Goal: Transaction & Acquisition: Purchase product/service

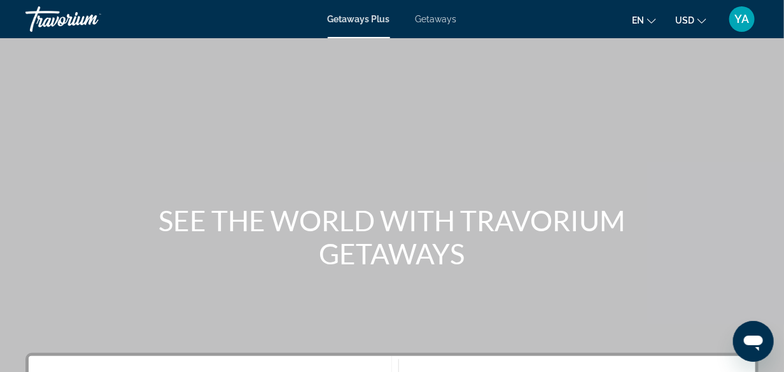
click at [435, 17] on span "Getaways" at bounding box center [436, 19] width 41 height 10
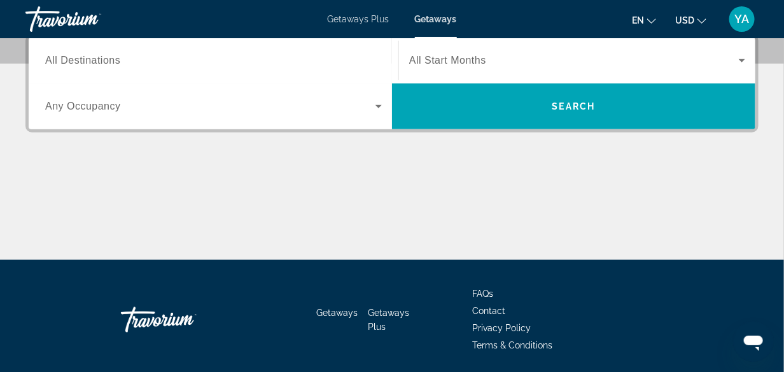
scroll to position [191, 0]
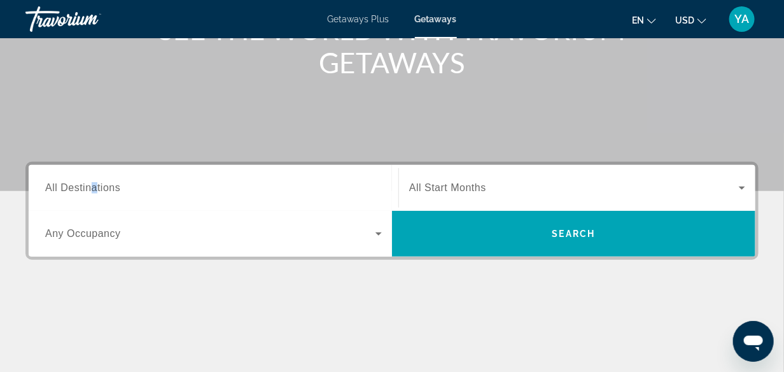
click at [95, 188] on span "All Destinations" at bounding box center [82, 187] width 75 height 11
click at [95, 188] on input "Destination All Destinations" at bounding box center [213, 188] width 337 height 15
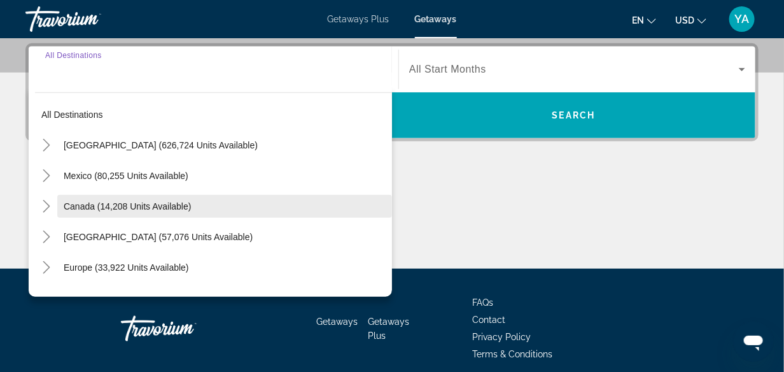
scroll to position [311, 0]
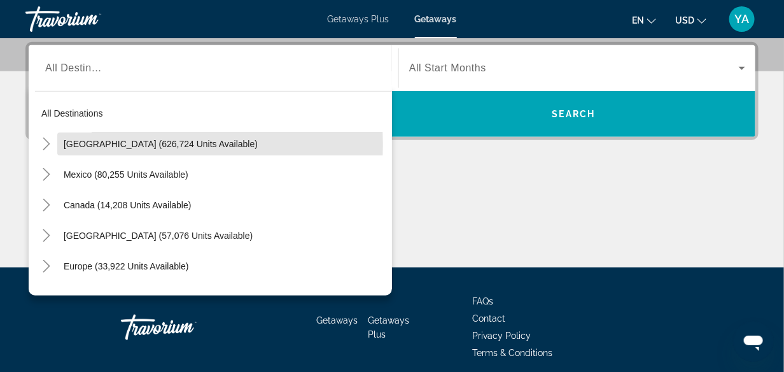
click at [157, 144] on span "United States (626,724 units available)" at bounding box center [161, 144] width 194 height 10
type input "**********"
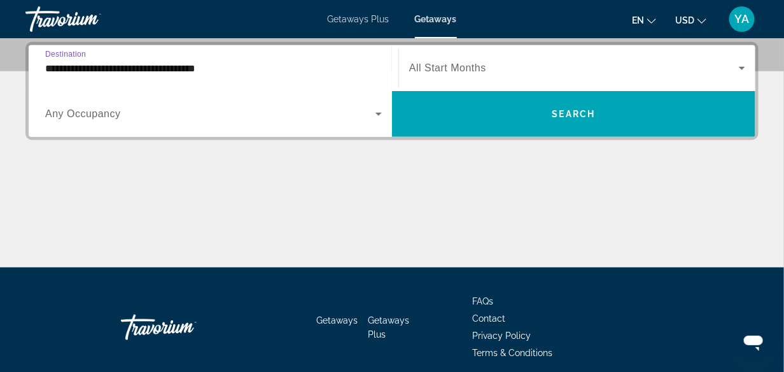
click at [381, 111] on icon "Search widget" at bounding box center [378, 113] width 15 height 15
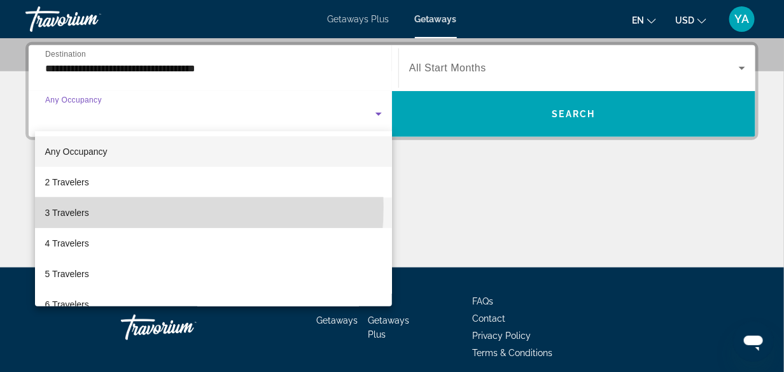
click at [97, 206] on mat-option "3 Travelers" at bounding box center [214, 212] width 358 height 31
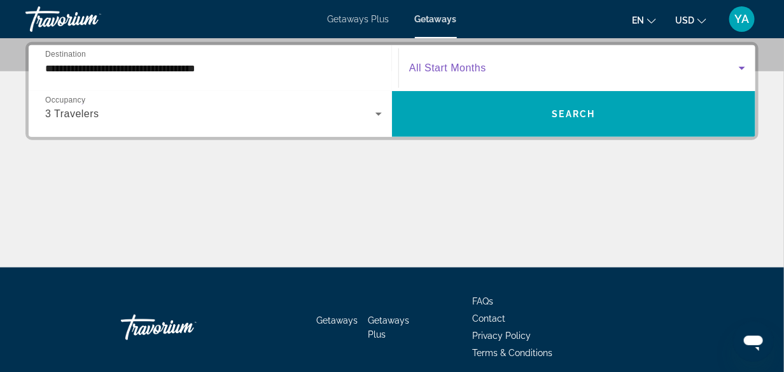
click at [741, 67] on icon "Search widget" at bounding box center [742, 68] width 6 height 3
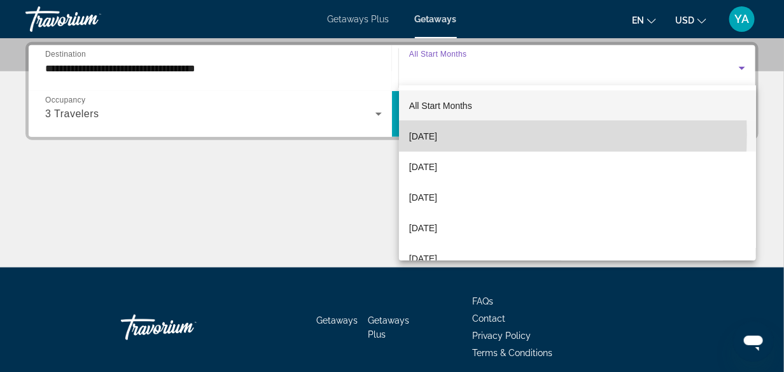
click at [437, 134] on span "September 2025" at bounding box center [423, 136] width 28 height 15
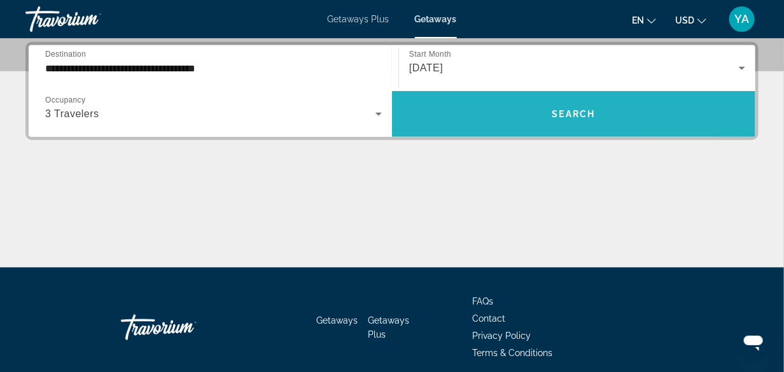
click at [581, 110] on span "Search" at bounding box center [574, 114] width 43 height 10
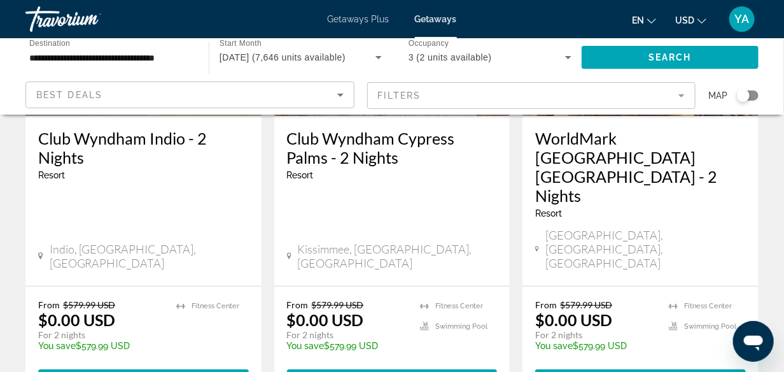
scroll to position [1783, 0]
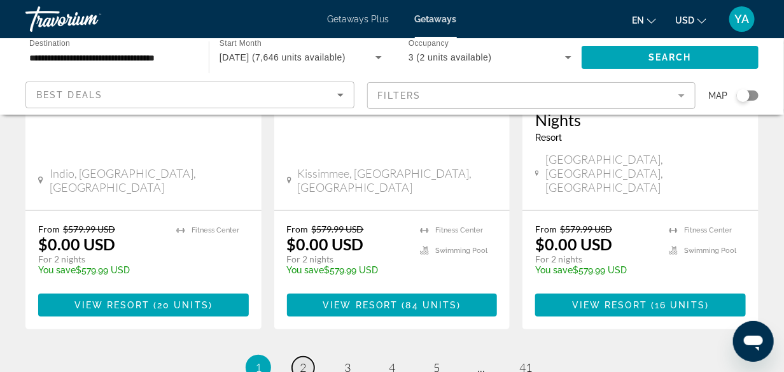
click at [306, 360] on span "2" at bounding box center [303, 367] width 6 height 14
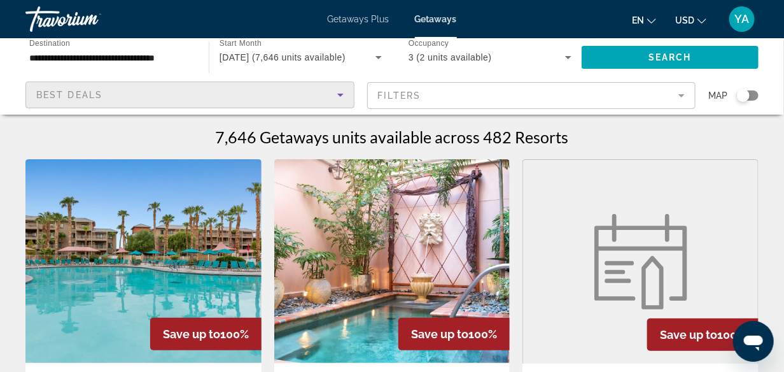
click at [339, 94] on icon "Sort by" at bounding box center [340, 95] width 6 height 3
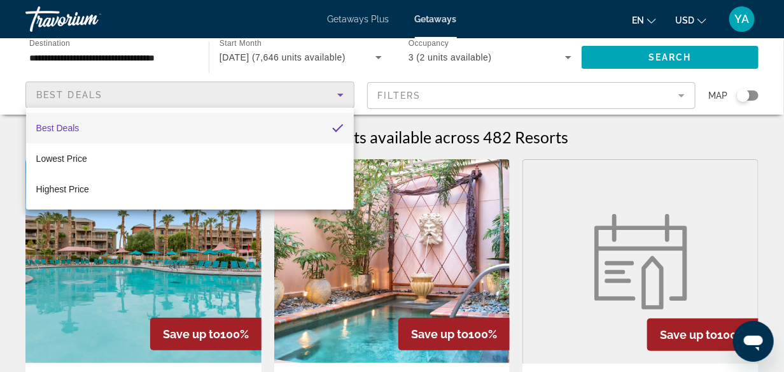
click at [339, 94] on div at bounding box center [392, 186] width 784 height 372
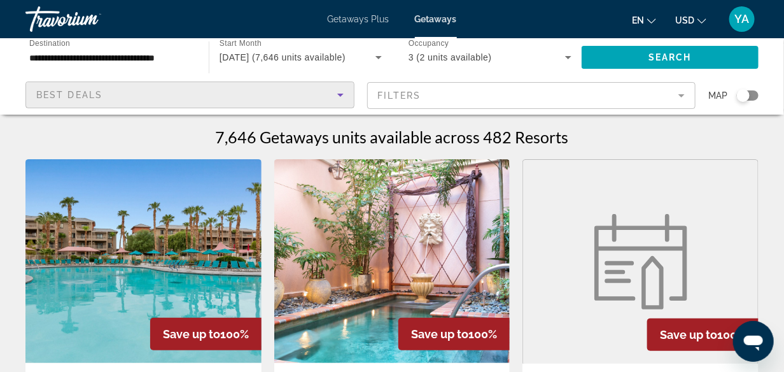
click at [339, 94] on icon "Sort by" at bounding box center [340, 95] width 6 height 3
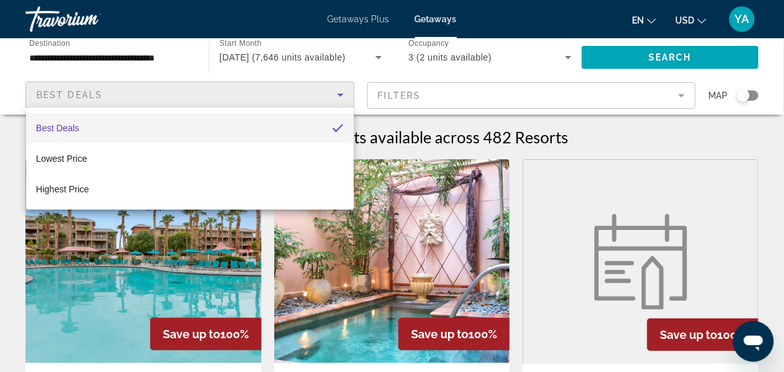
click at [682, 95] on div at bounding box center [392, 186] width 784 height 372
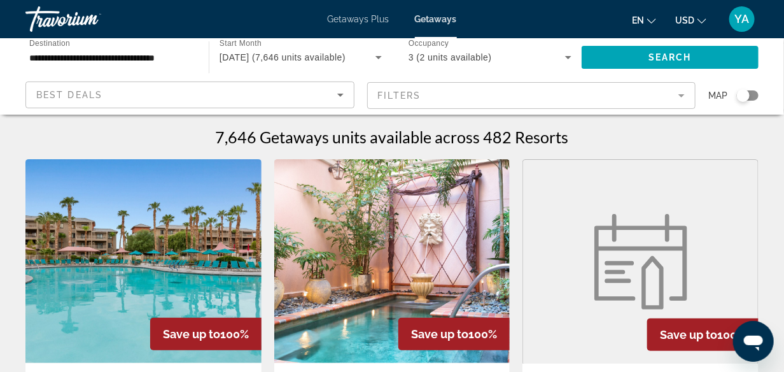
click at [683, 96] on mat-form-field "Filters" at bounding box center [531, 95] width 329 height 27
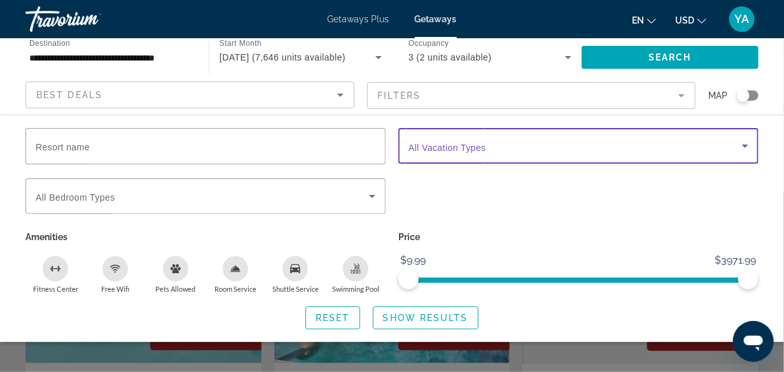
click at [746, 145] on icon "Search widget" at bounding box center [745, 146] width 6 height 3
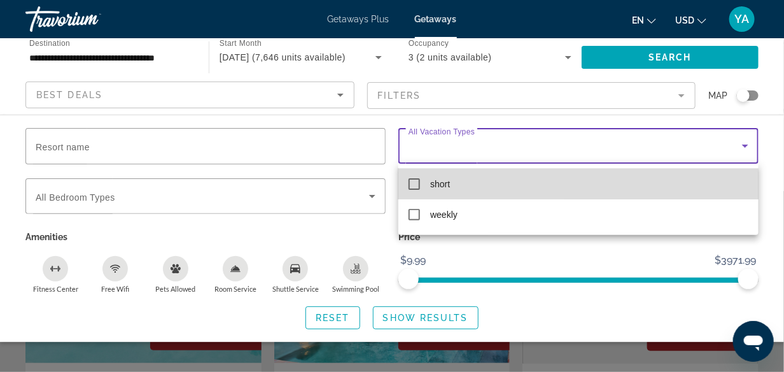
click at [419, 187] on mat-pseudo-checkbox at bounding box center [414, 183] width 11 height 11
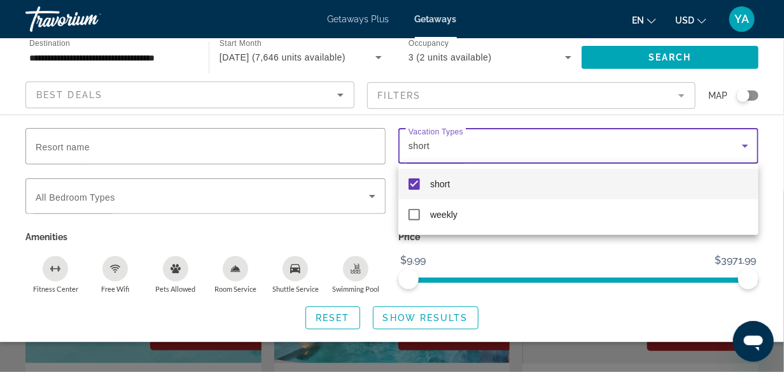
click at [371, 195] on div at bounding box center [392, 186] width 784 height 372
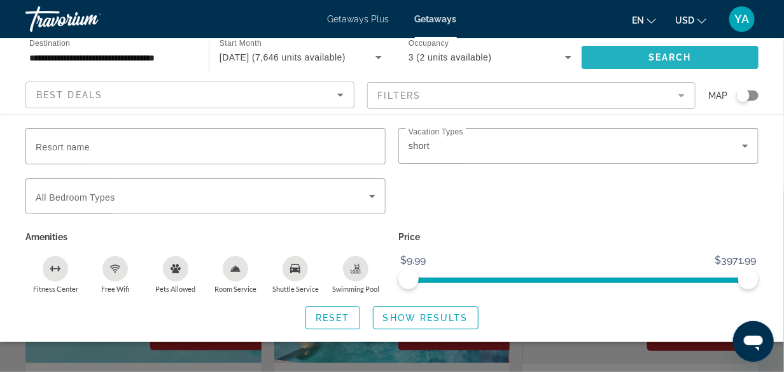
click at [669, 54] on span "Search" at bounding box center [670, 57] width 43 height 10
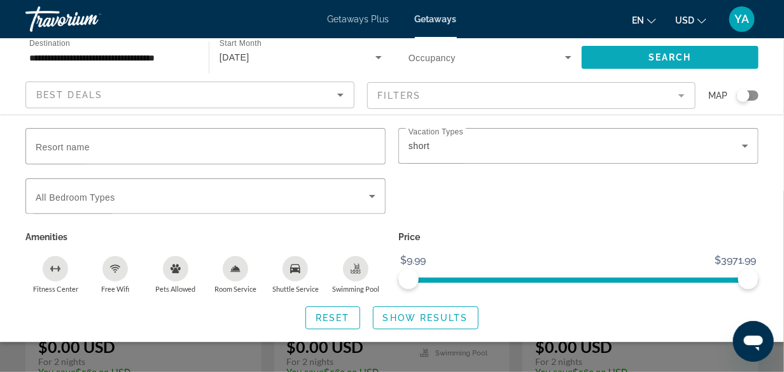
scroll to position [255, 0]
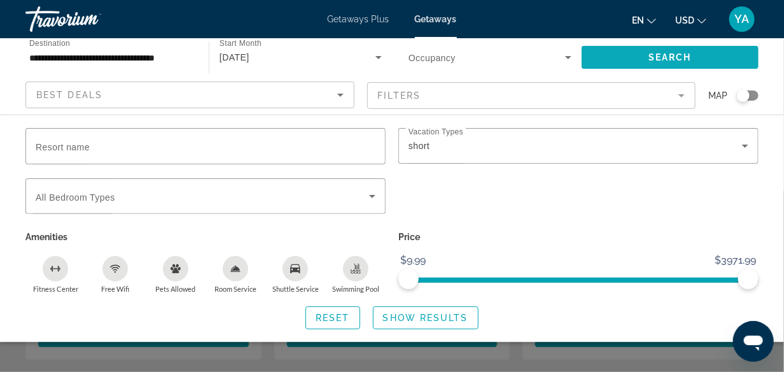
click at [669, 55] on span "Search" at bounding box center [670, 57] width 43 height 10
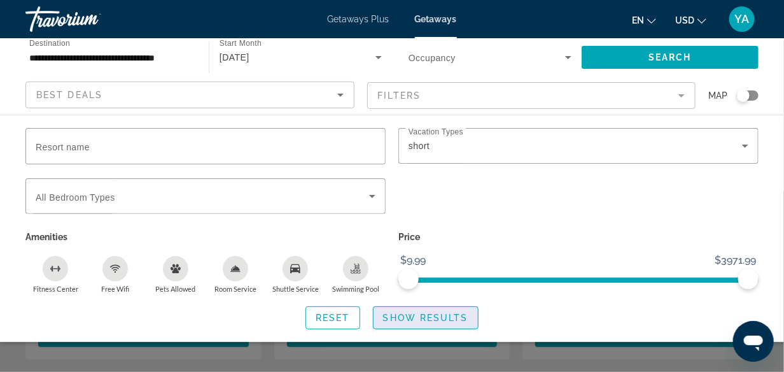
click at [411, 320] on span "Show Results" at bounding box center [425, 318] width 85 height 10
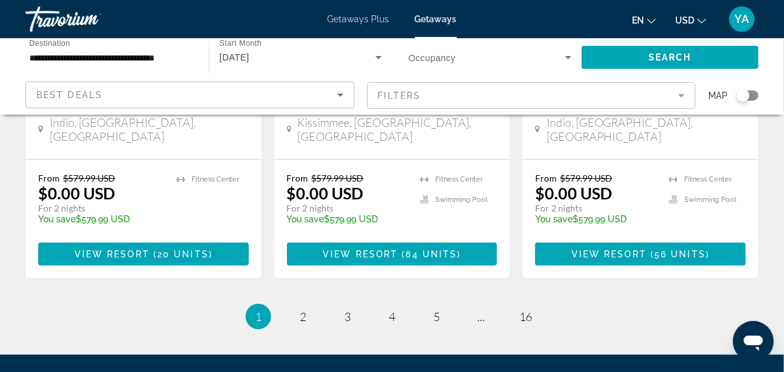
scroll to position [1801, 0]
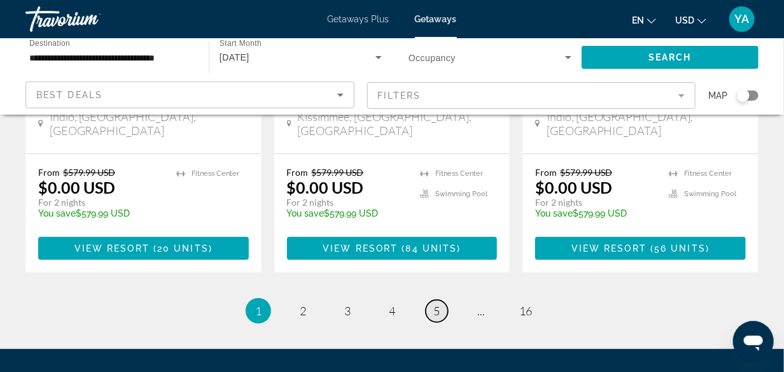
click at [439, 304] on span "5" at bounding box center [437, 311] width 6 height 14
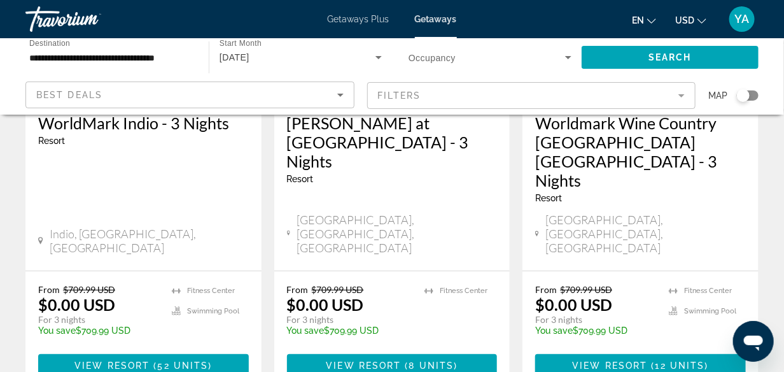
scroll to position [1783, 0]
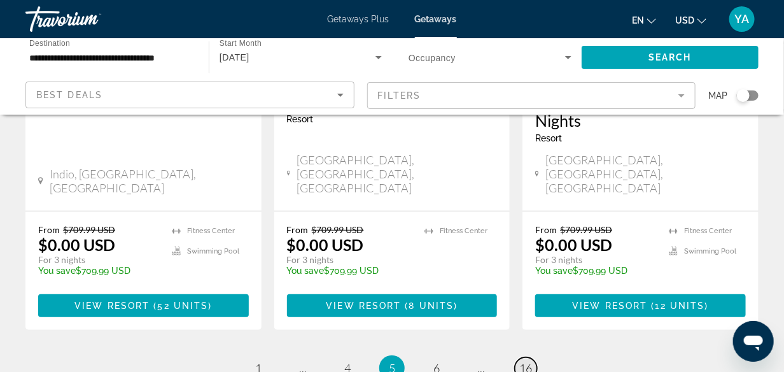
click at [528, 361] on span "16" at bounding box center [526, 368] width 13 height 14
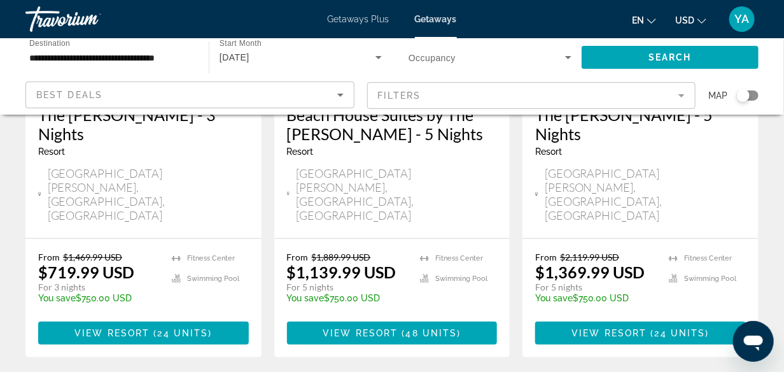
scroll to position [1820, 0]
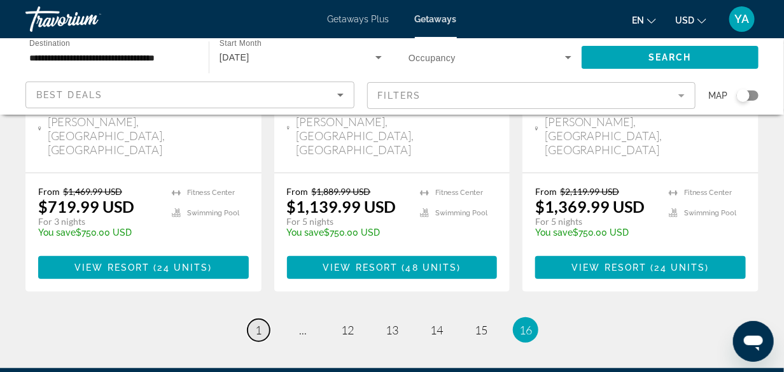
click at [260, 323] on span "1" at bounding box center [258, 330] width 6 height 14
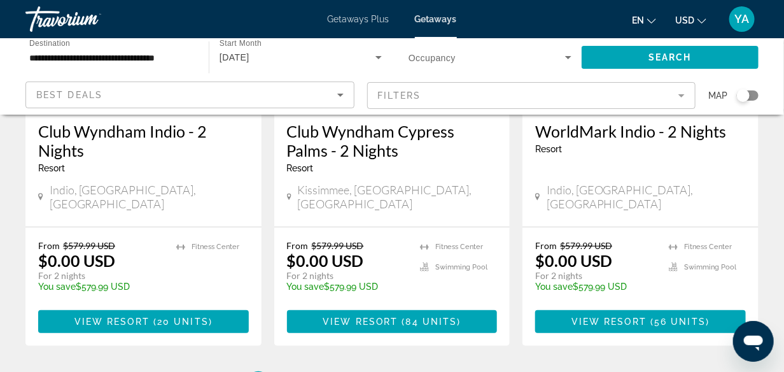
scroll to position [1783, 0]
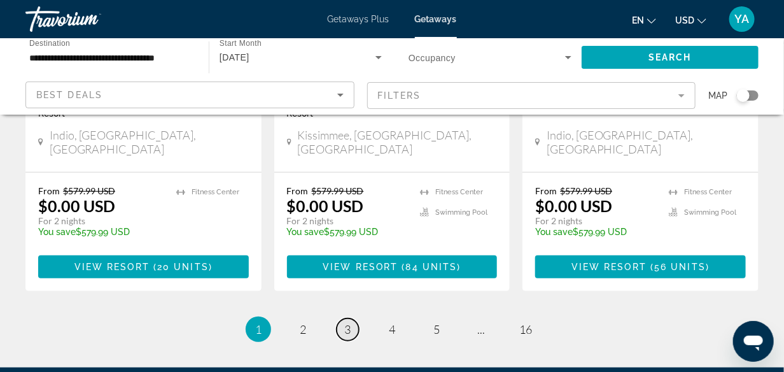
click at [344, 318] on link "page 3" at bounding box center [348, 329] width 22 height 22
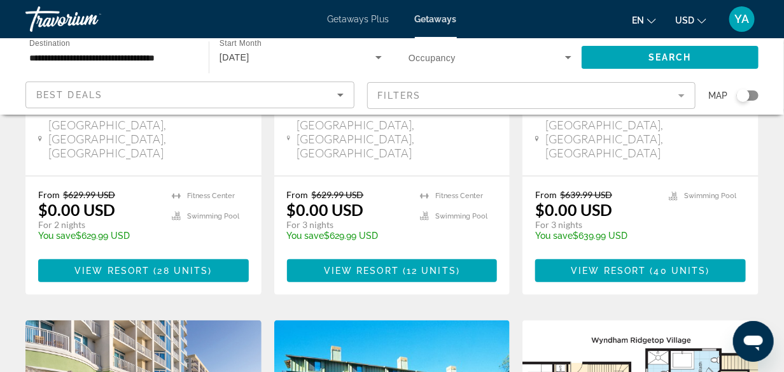
scroll to position [336, 0]
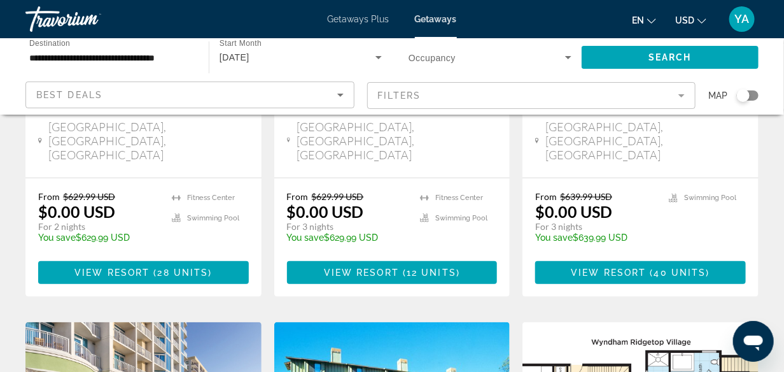
click at [684, 100] on mat-form-field "Filters" at bounding box center [531, 95] width 329 height 27
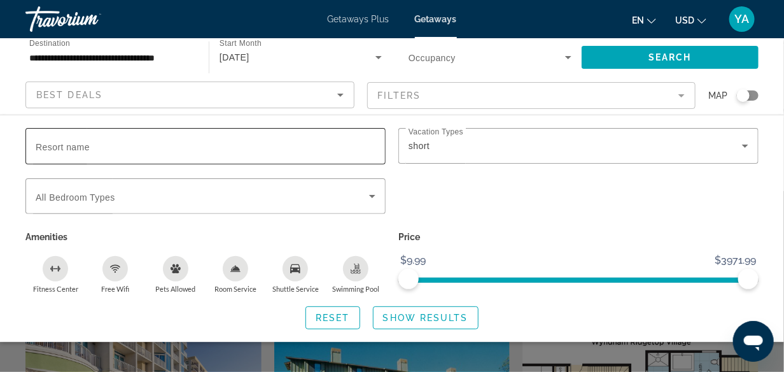
click at [71, 147] on span "Resort name" at bounding box center [63, 147] width 54 height 10
click at [71, 147] on input "Resort name" at bounding box center [206, 146] width 340 height 15
click at [78, 145] on input "Resort name" at bounding box center [206, 146] width 340 height 15
click at [128, 148] on input "**********" at bounding box center [206, 146] width 340 height 15
click at [132, 152] on input "**********" at bounding box center [206, 146] width 340 height 15
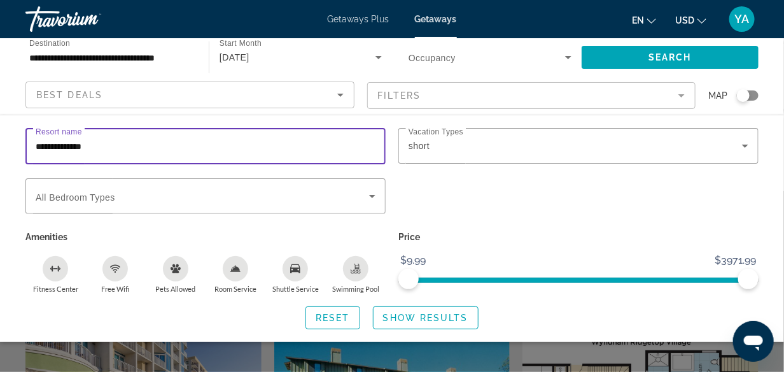
click at [57, 147] on input "**********" at bounding box center [206, 146] width 340 height 15
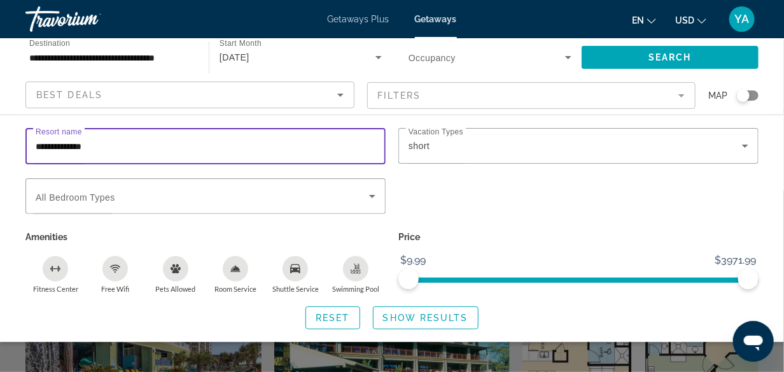
scroll to position [400, 0]
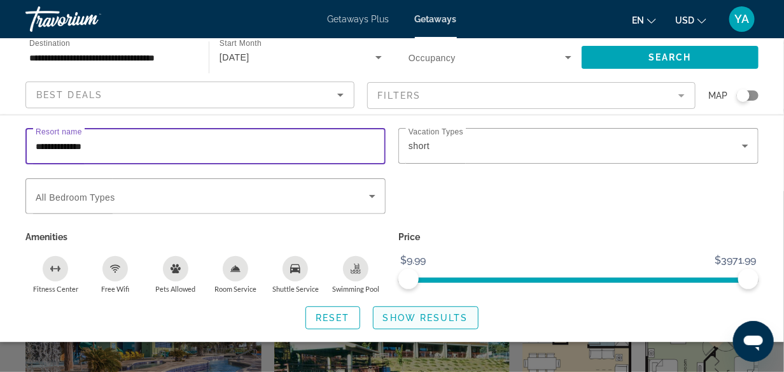
type input "**********"
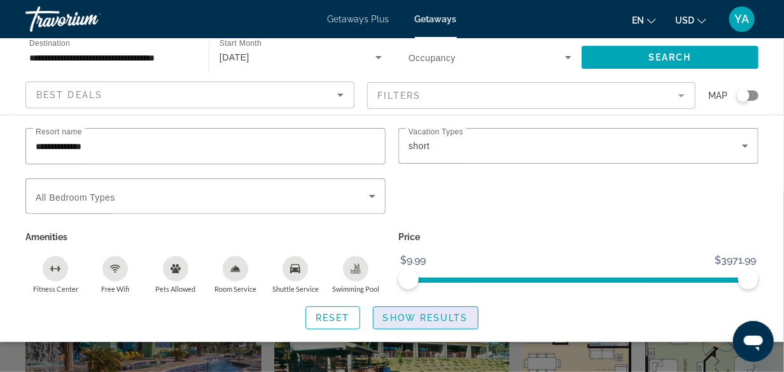
click at [421, 318] on span "Show Results" at bounding box center [425, 318] width 85 height 10
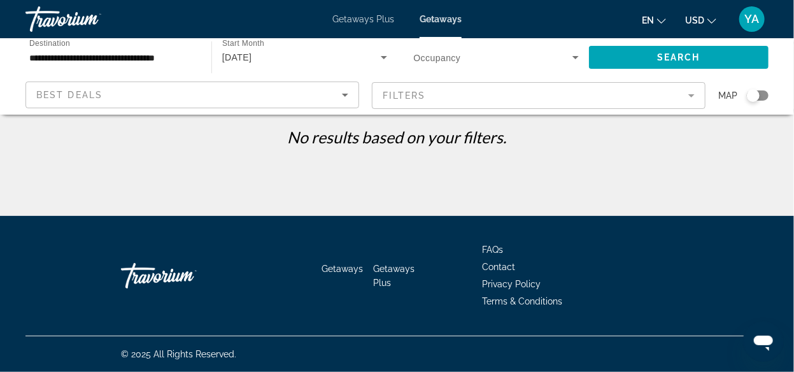
click at [355, 15] on span "Getaways Plus" at bounding box center [363, 19] width 62 height 10
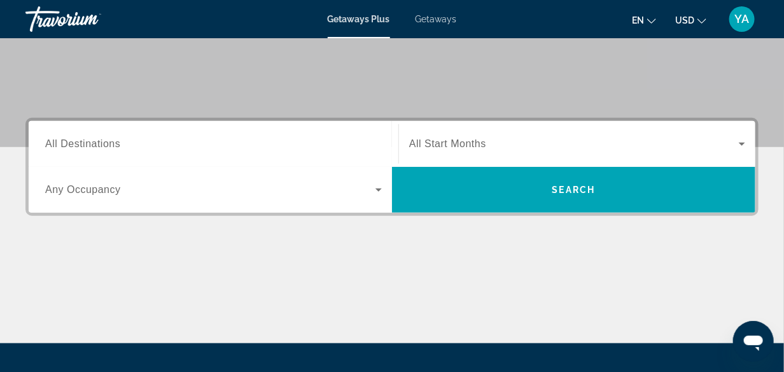
scroll to position [255, 0]
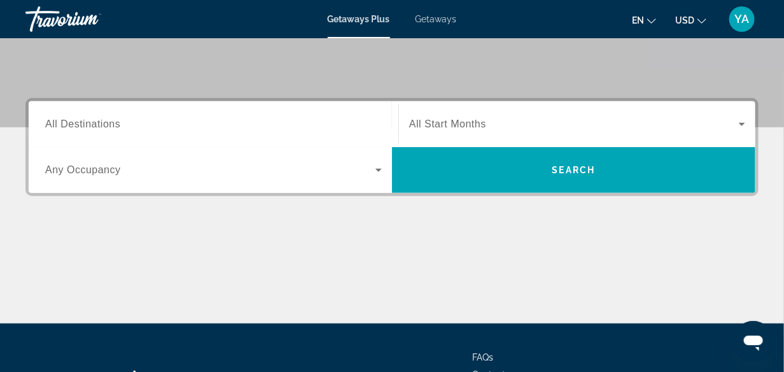
click at [176, 123] on input "Destination All Destinations" at bounding box center [213, 124] width 337 height 15
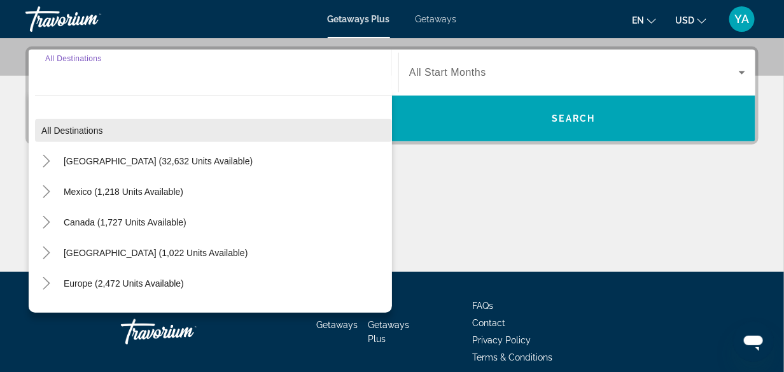
scroll to position [311, 0]
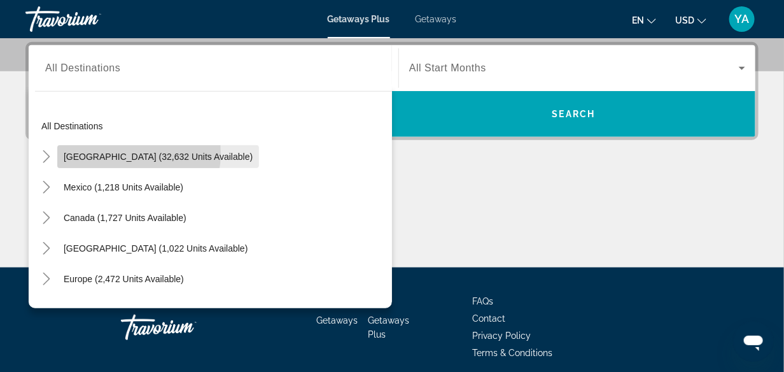
click at [127, 153] on span "United States (32,632 units available)" at bounding box center [158, 157] width 189 height 10
type input "**********"
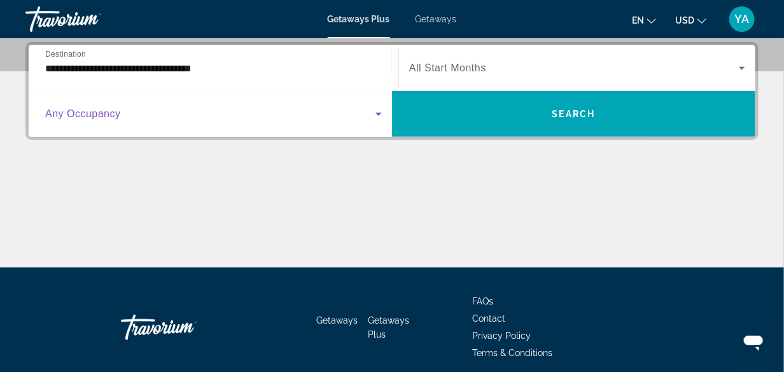
click at [379, 113] on icon "Search widget" at bounding box center [379, 114] width 6 height 3
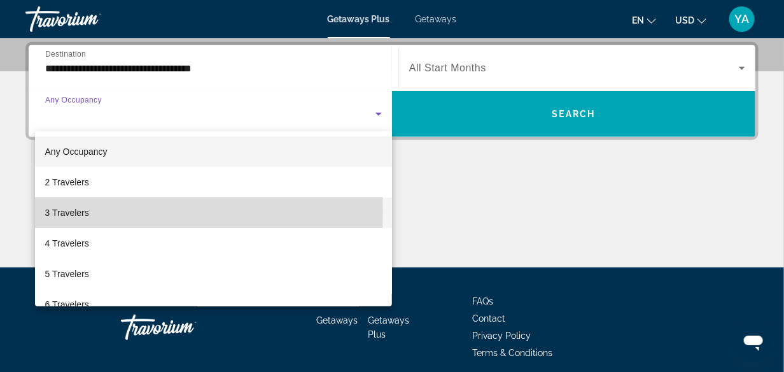
click at [92, 212] on mat-option "3 Travelers" at bounding box center [214, 212] width 358 height 31
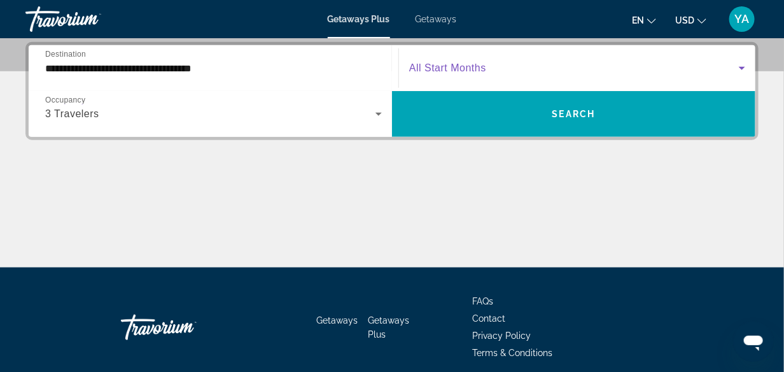
click at [742, 69] on icon "Search widget" at bounding box center [742, 68] width 6 height 3
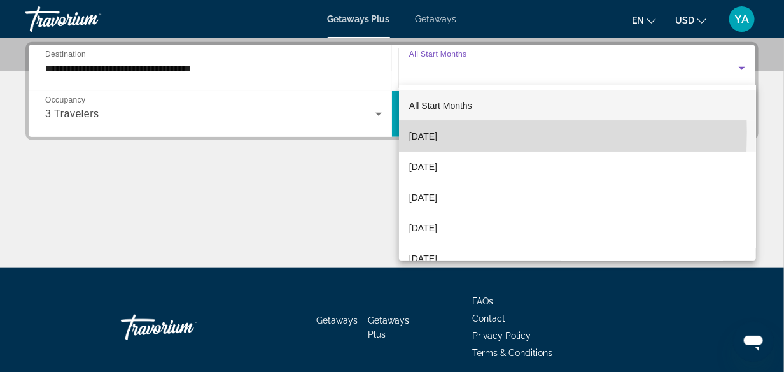
click at [437, 132] on span "September 2025" at bounding box center [423, 136] width 28 height 15
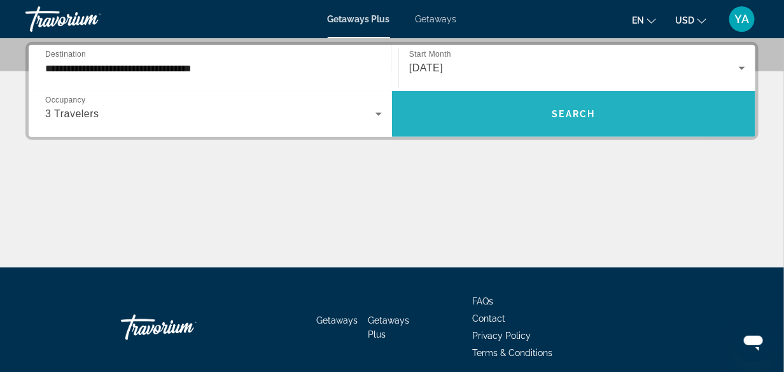
click at [572, 112] on span "Search" at bounding box center [574, 114] width 43 height 10
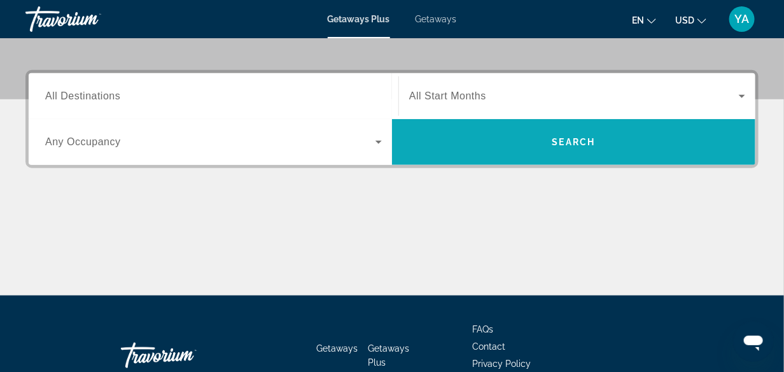
scroll to position [255, 0]
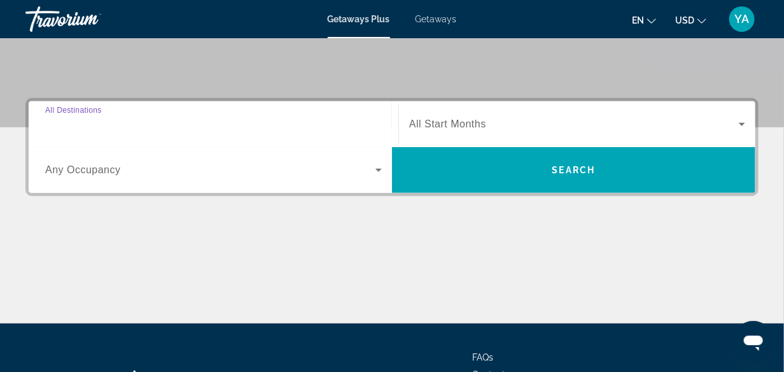
click at [99, 118] on input "Destination All Destinations" at bounding box center [213, 124] width 337 height 15
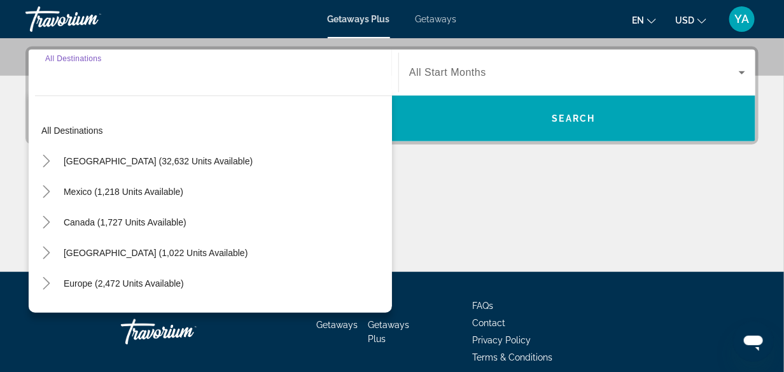
scroll to position [311, 0]
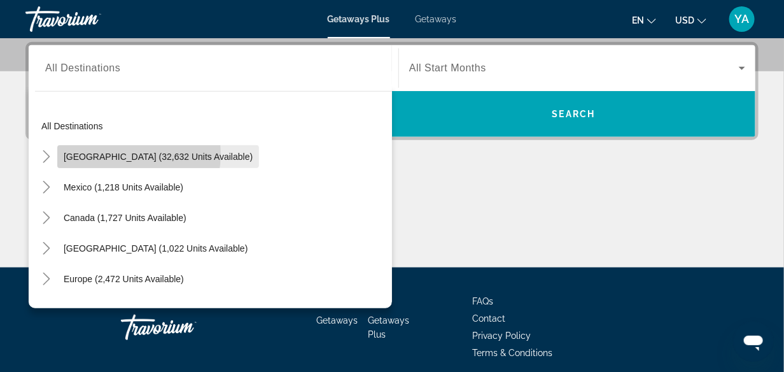
click at [113, 153] on span "United States (32,632 units available)" at bounding box center [158, 157] width 189 height 10
type input "**********"
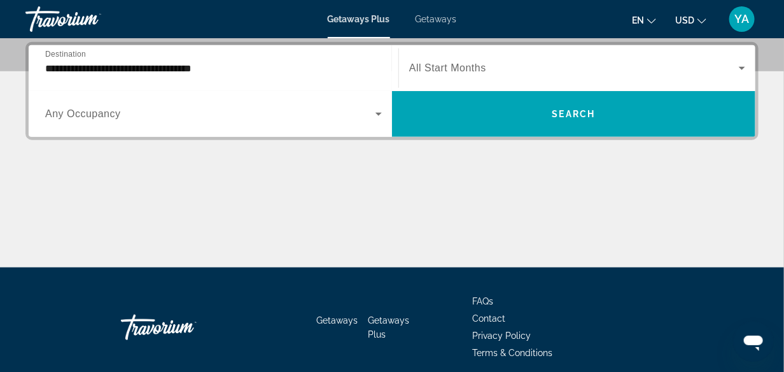
click at [145, 122] on div "Search widget" at bounding box center [213, 114] width 337 height 36
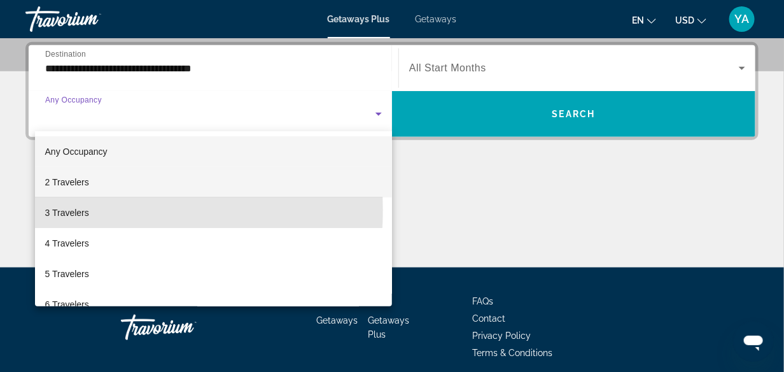
drag, startPoint x: 71, startPoint y: 209, endPoint x: 159, endPoint y: 183, distance: 91.8
click at [74, 208] on span "3 Travelers" at bounding box center [67, 212] width 44 height 15
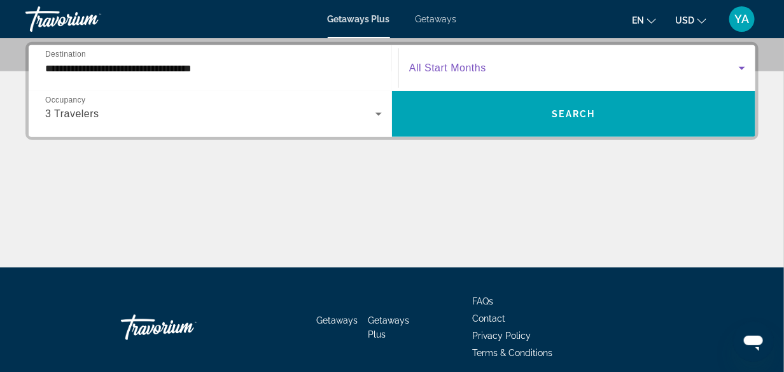
click at [740, 68] on icon "Search widget" at bounding box center [742, 67] width 15 height 15
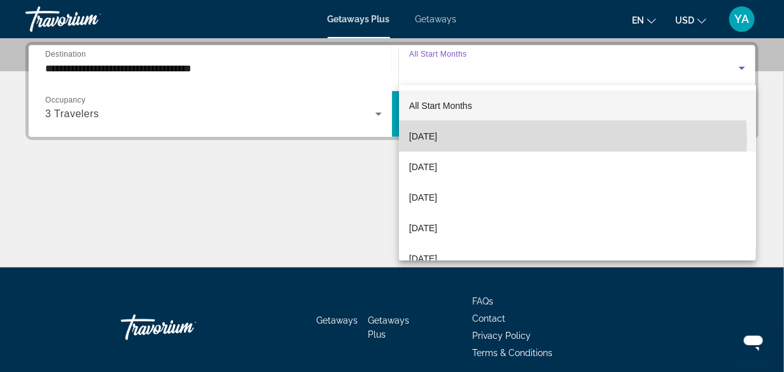
click at [482, 139] on mat-option "September 2025" at bounding box center [577, 136] width 357 height 31
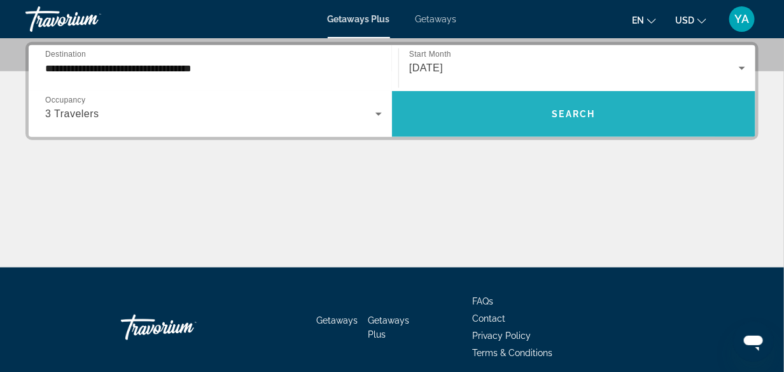
click at [580, 113] on span "Search" at bounding box center [574, 114] width 43 height 10
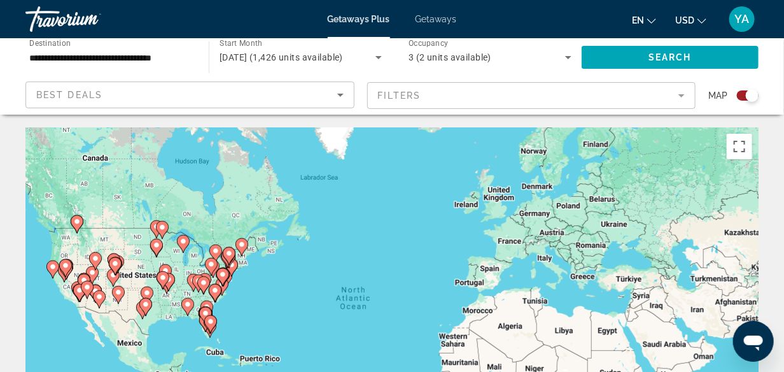
scroll to position [127, 0]
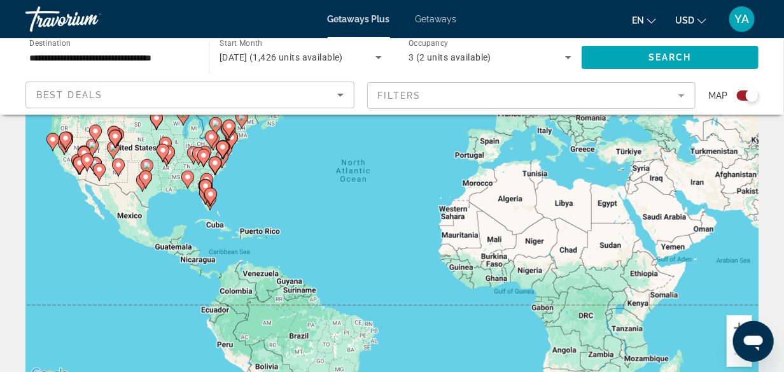
click at [210, 191] on image "Main content" at bounding box center [211, 194] width 8 height 8
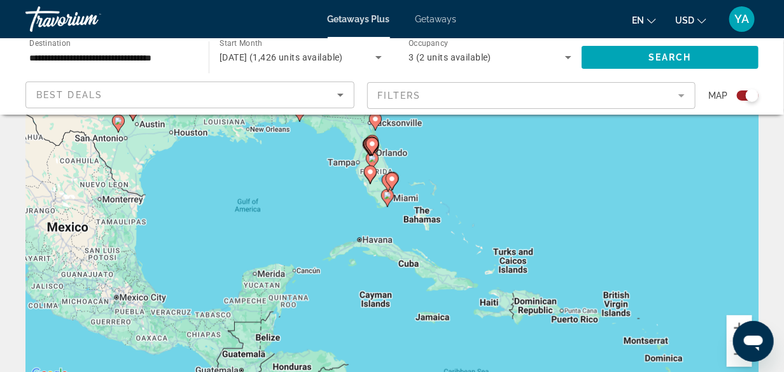
click at [392, 178] on image "Main content" at bounding box center [392, 179] width 8 height 8
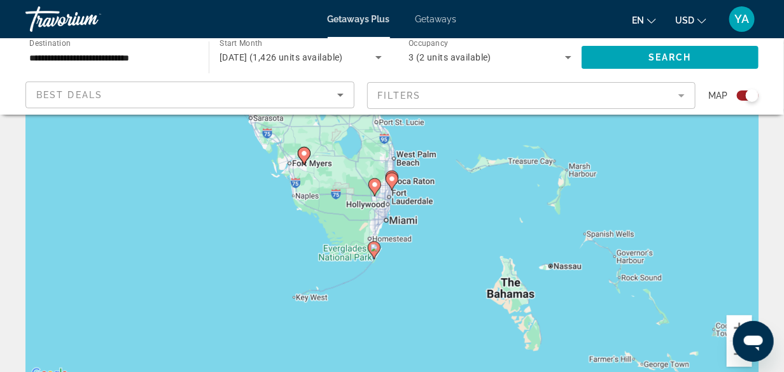
click at [392, 178] on image "Main content" at bounding box center [392, 179] width 8 height 8
type input "**********"
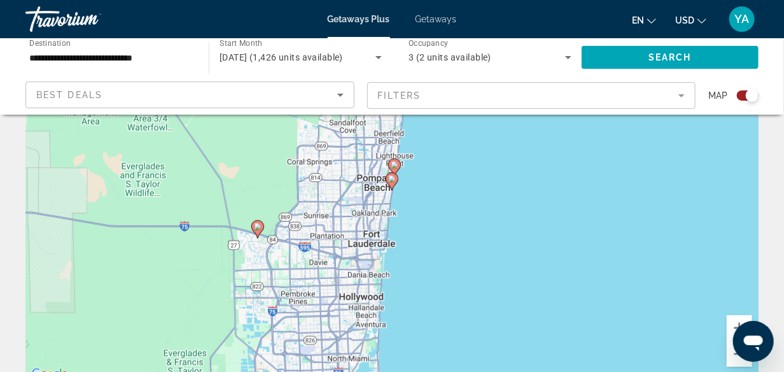
click at [392, 179] on image "Main content" at bounding box center [392, 179] width 8 height 8
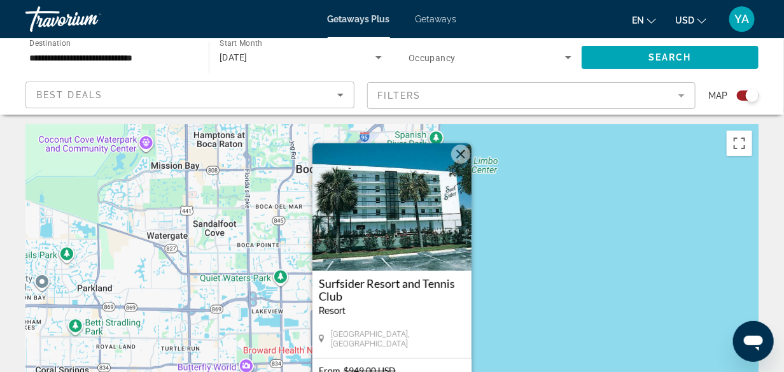
scroll to position [0, 0]
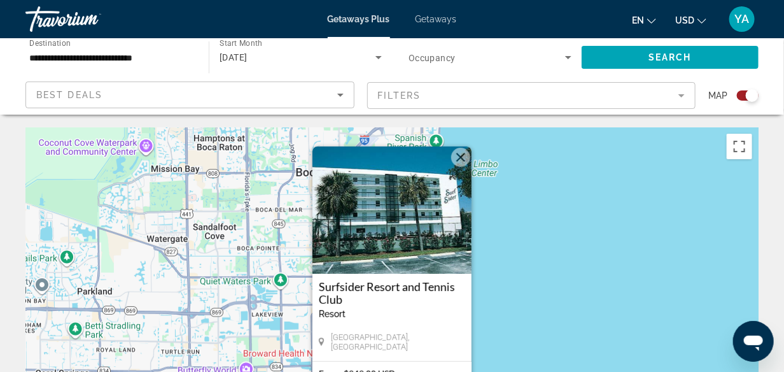
click at [681, 94] on mat-form-field "Filters" at bounding box center [531, 95] width 329 height 27
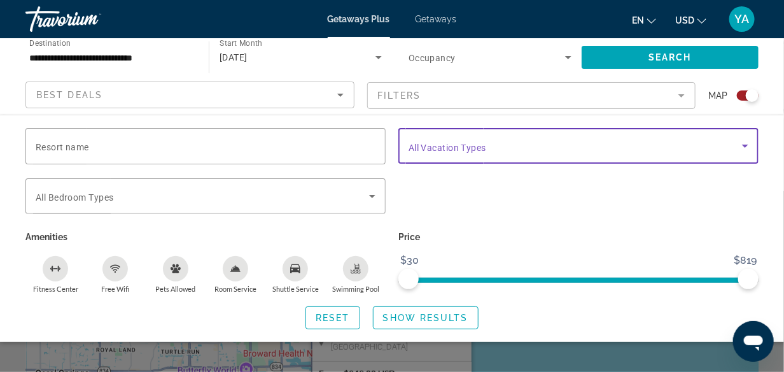
click at [744, 143] on icon "Search widget" at bounding box center [745, 145] width 15 height 15
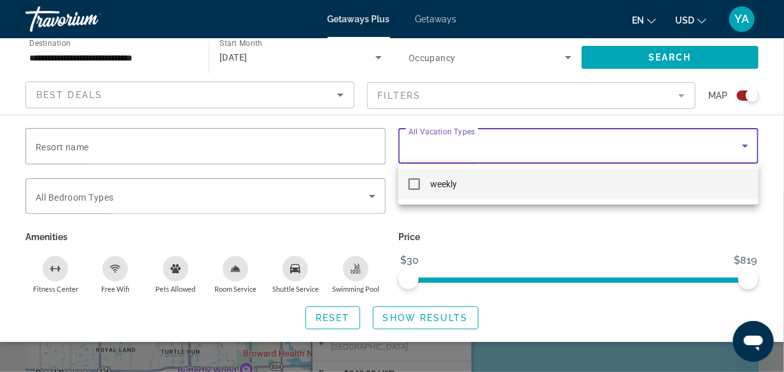
click at [525, 150] on div at bounding box center [392, 186] width 784 height 372
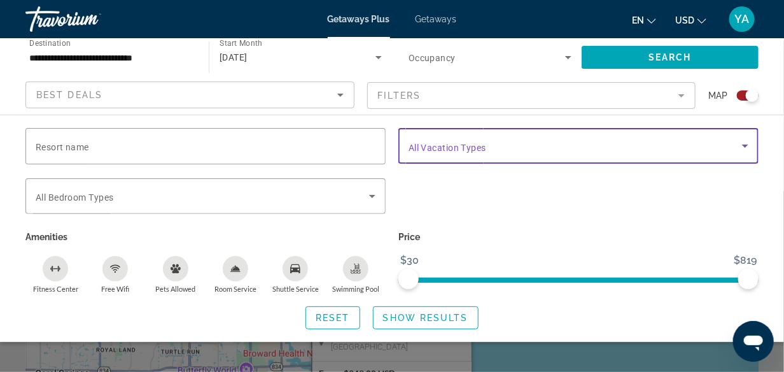
click at [744, 143] on icon "Search widget" at bounding box center [745, 145] width 15 height 15
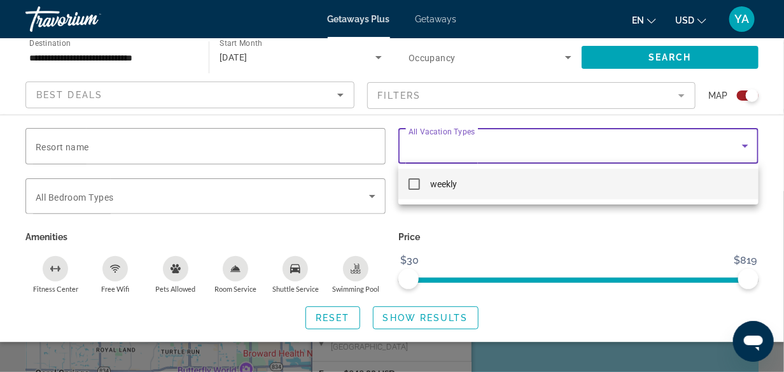
click at [604, 101] on div at bounding box center [392, 186] width 784 height 372
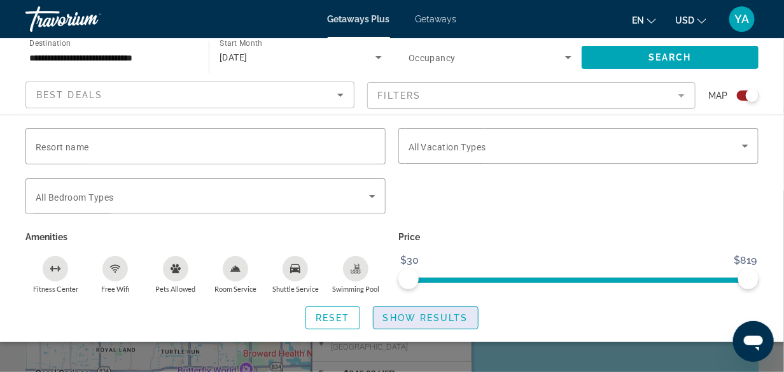
click at [416, 315] on span "Show Results" at bounding box center [425, 318] width 85 height 10
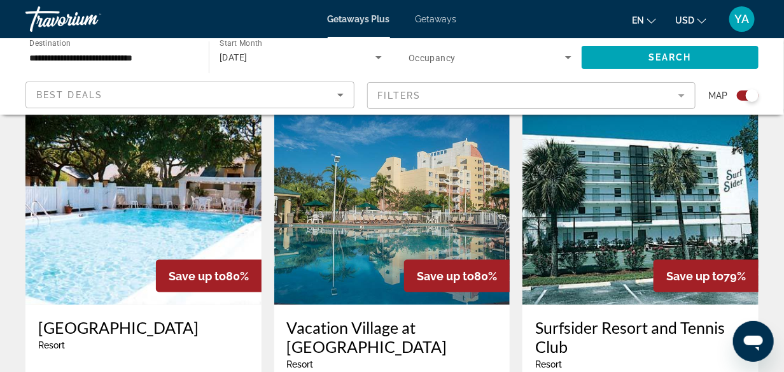
scroll to position [382, 0]
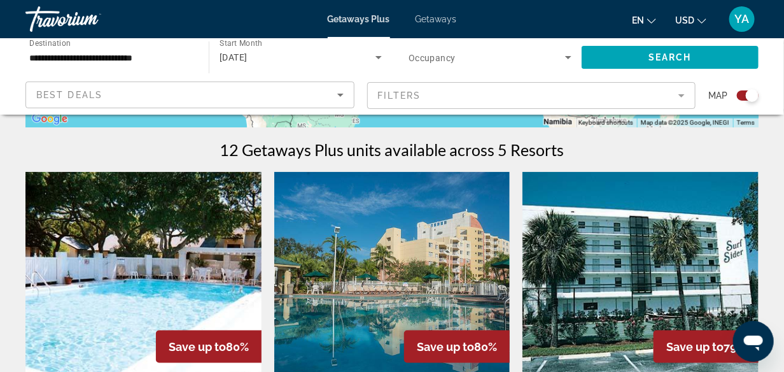
click at [684, 95] on mat-form-field "Filters" at bounding box center [531, 95] width 329 height 27
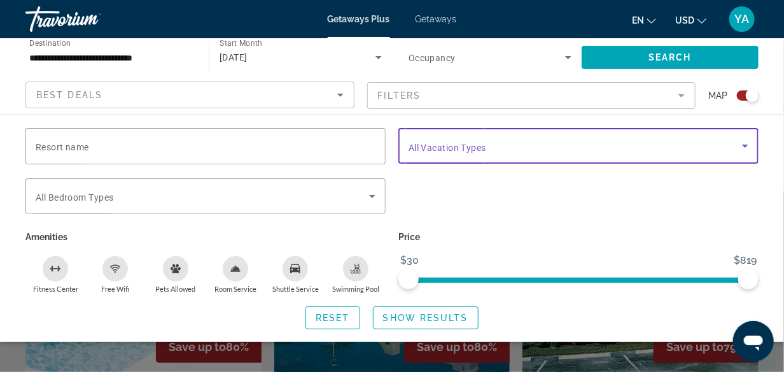
click at [749, 145] on icon "Search widget" at bounding box center [745, 145] width 15 height 15
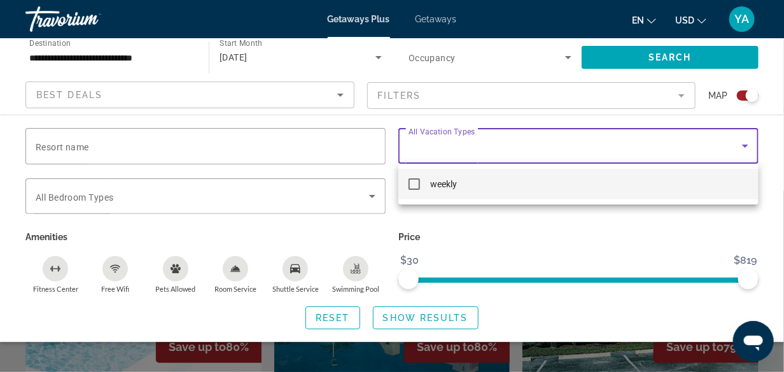
click at [574, 114] on div at bounding box center [392, 186] width 784 height 372
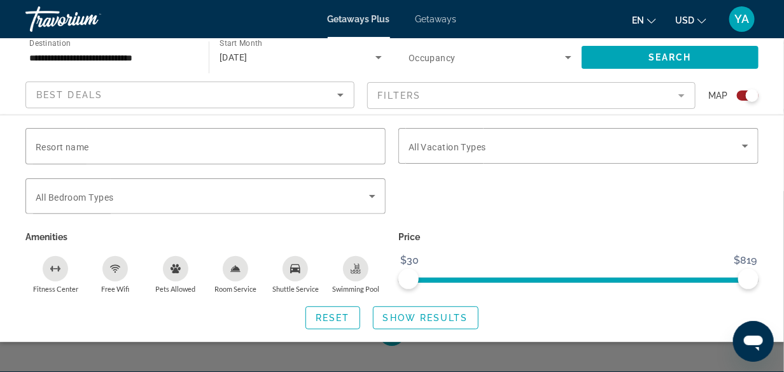
scroll to position [1210, 0]
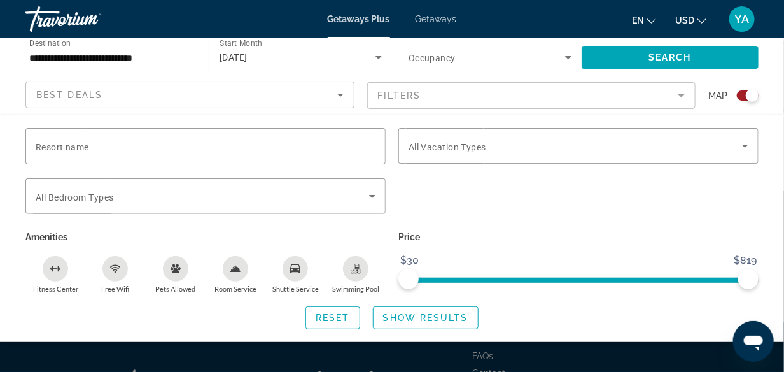
click at [676, 334] on div "Resort name Vacation Types All Vacation Types Bedroom Types All Bedroom Types A…" at bounding box center [392, 228] width 784 height 227
click at [439, 315] on span "Show Results" at bounding box center [425, 318] width 85 height 10
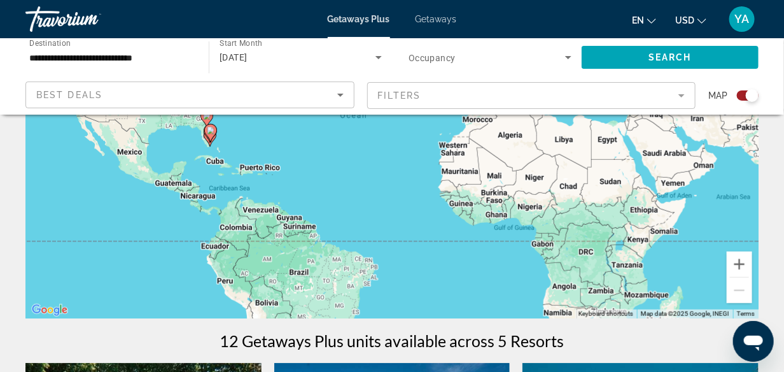
scroll to position [0, 0]
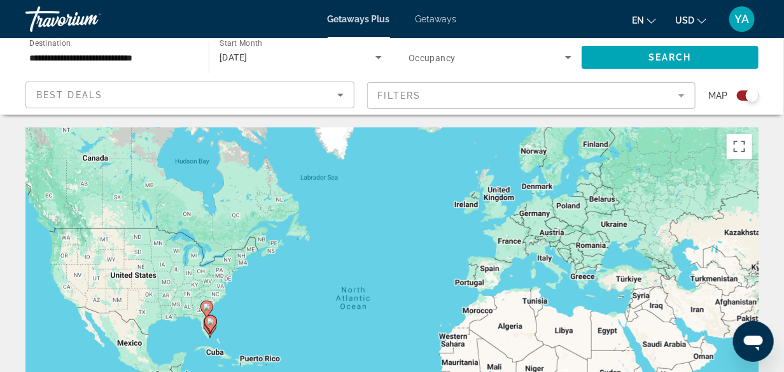
click at [437, 18] on span "Getaways" at bounding box center [436, 19] width 41 height 10
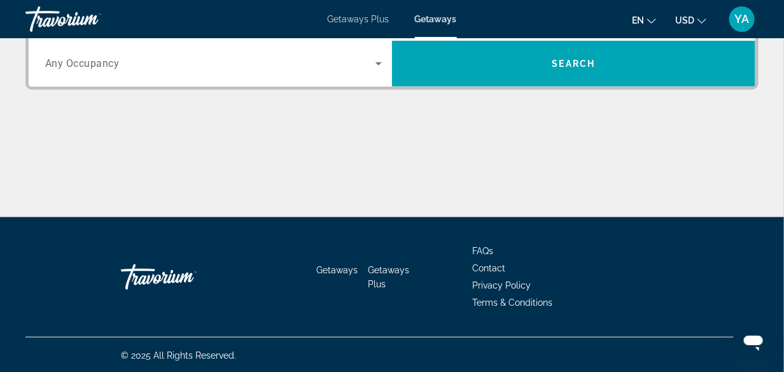
scroll to position [170, 0]
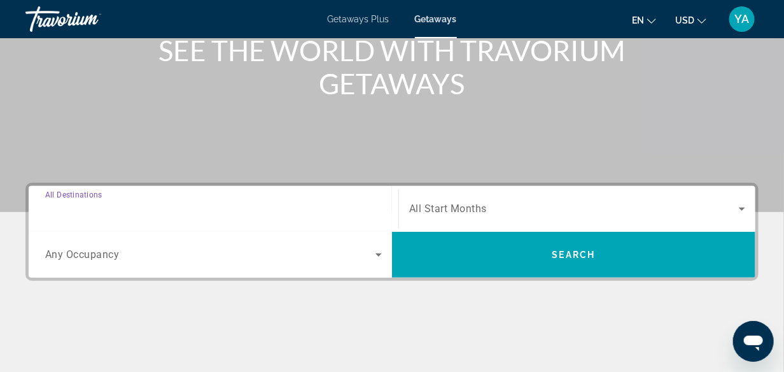
click at [187, 209] on input "Destination All Destinations" at bounding box center [213, 209] width 337 height 15
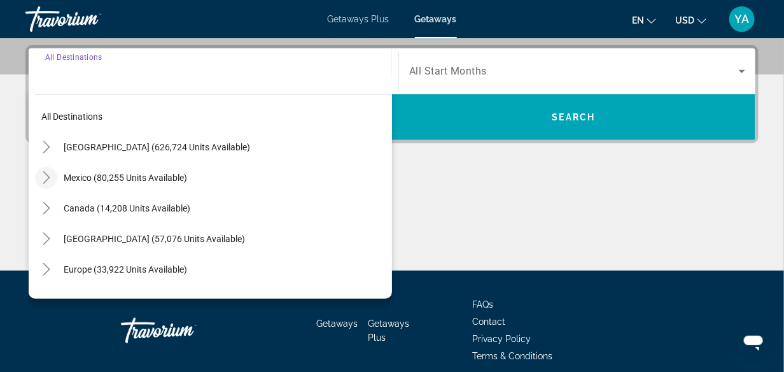
scroll to position [311, 0]
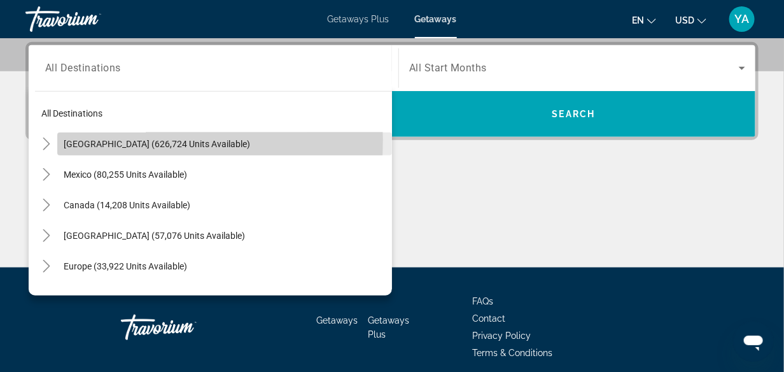
click at [103, 139] on span "United States (626,724 units available)" at bounding box center [157, 144] width 187 height 10
type input "**********"
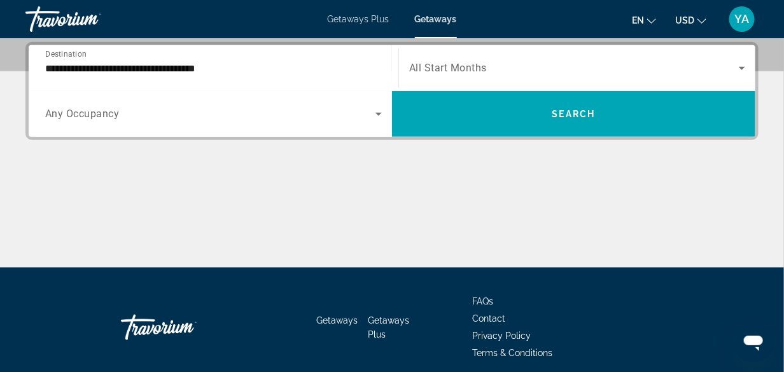
click at [112, 113] on span "Any Occupancy" at bounding box center [82, 114] width 74 height 12
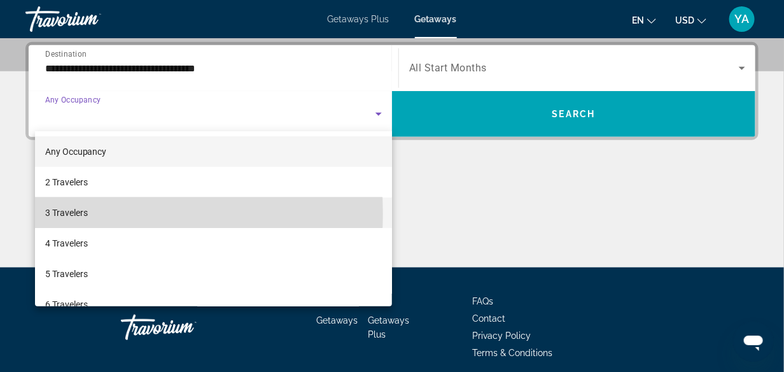
click at [83, 213] on span "3 Travelers" at bounding box center [66, 212] width 43 height 15
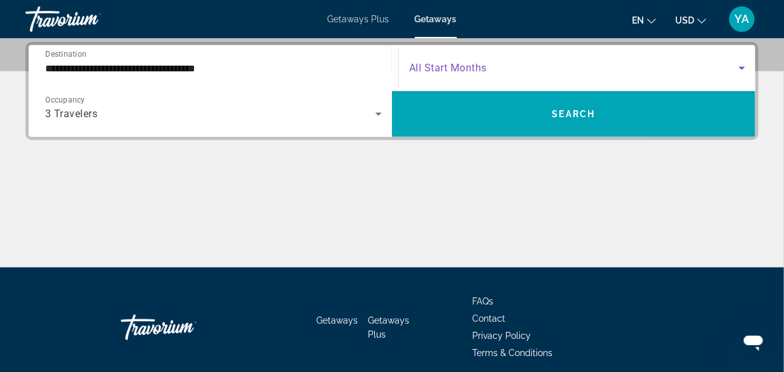
click at [742, 65] on icon "Search widget" at bounding box center [742, 67] width 15 height 15
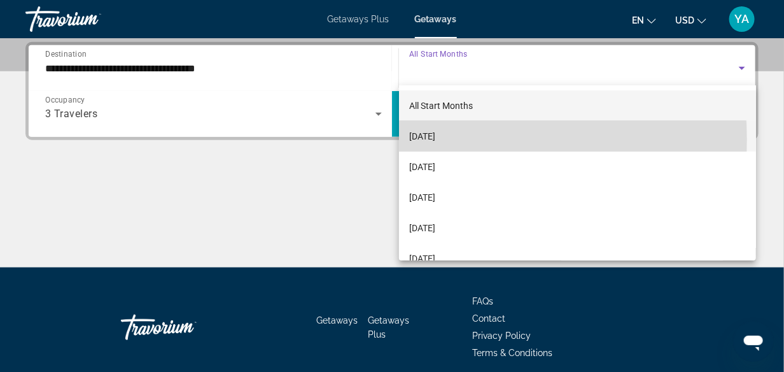
click at [435, 139] on span "September 2025" at bounding box center [422, 136] width 26 height 15
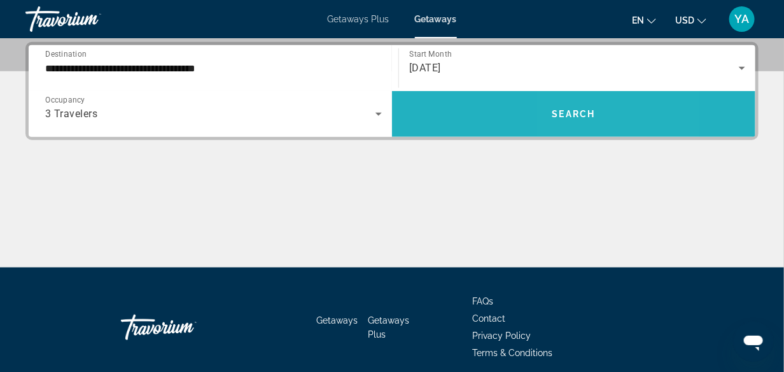
click at [567, 116] on span "Search" at bounding box center [574, 114] width 43 height 10
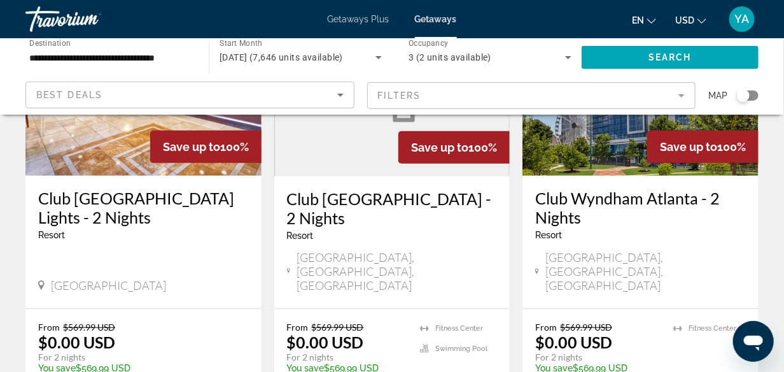
scroll to position [127, 0]
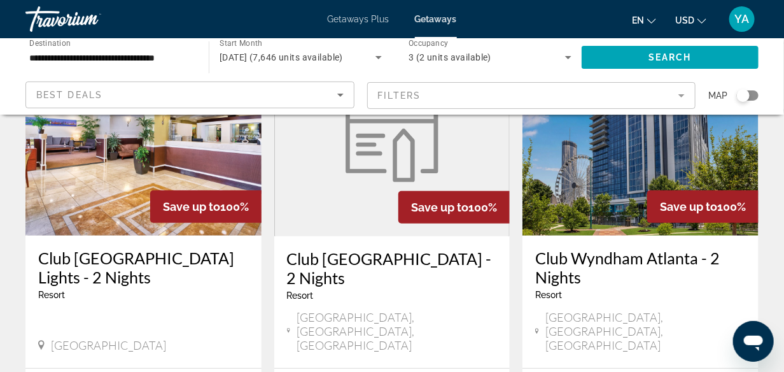
click at [722, 96] on span "Map" at bounding box center [718, 96] width 19 height 18
click at [740, 99] on div "Search widget" at bounding box center [743, 95] width 13 height 13
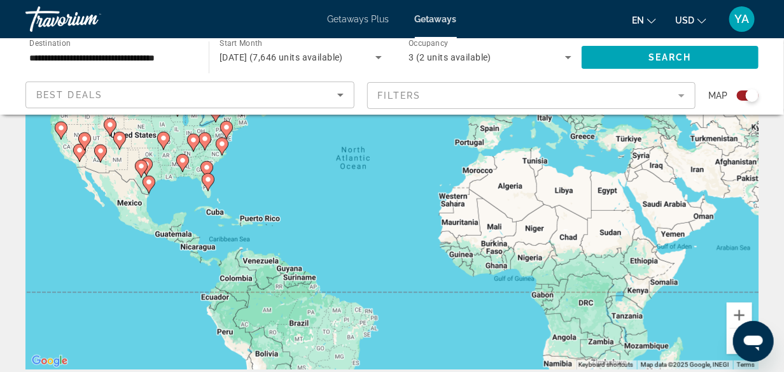
scroll to position [13, 0]
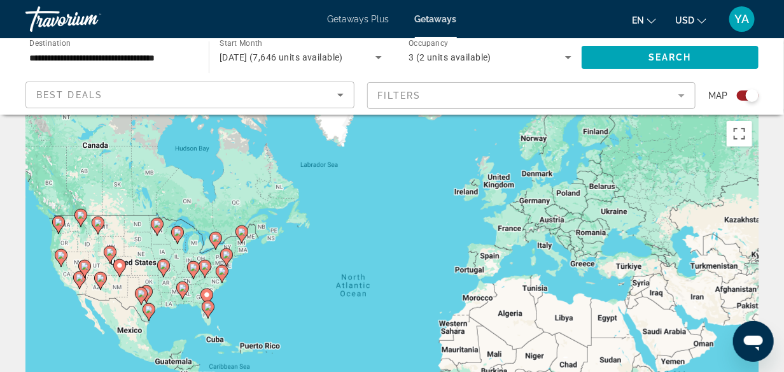
click at [208, 306] on image "Main content" at bounding box center [208, 307] width 8 height 8
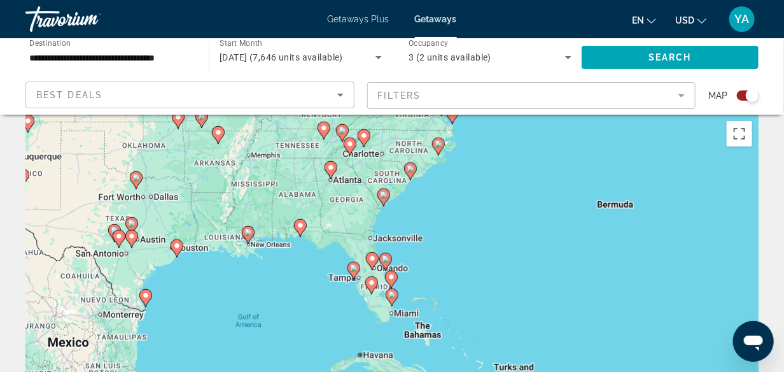
click at [392, 281] on icon "Main content" at bounding box center [391, 279] width 11 height 17
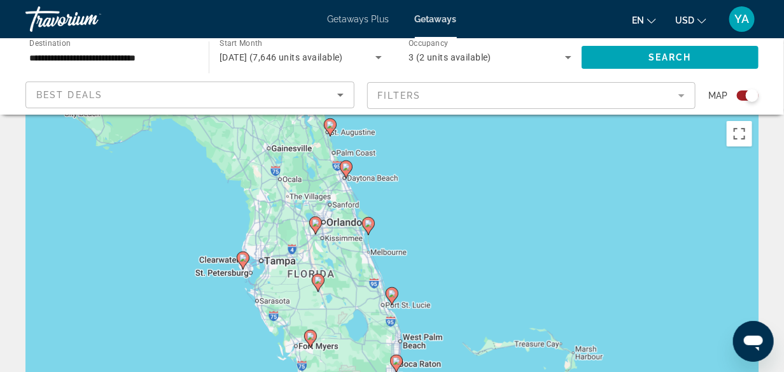
click at [392, 294] on image "Main content" at bounding box center [392, 294] width 8 height 8
type input "**********"
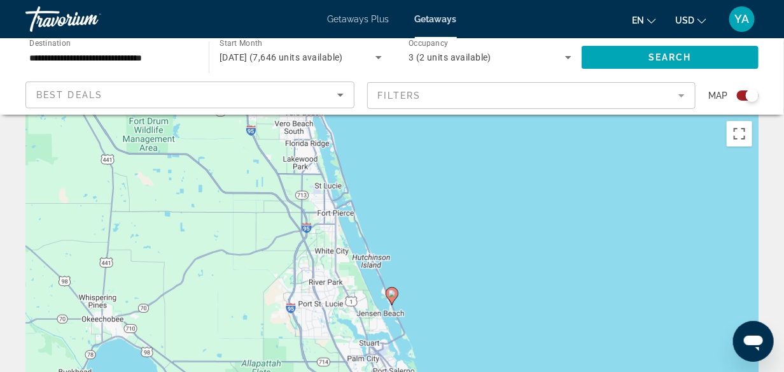
click at [392, 297] on image "Main content" at bounding box center [392, 294] width 8 height 8
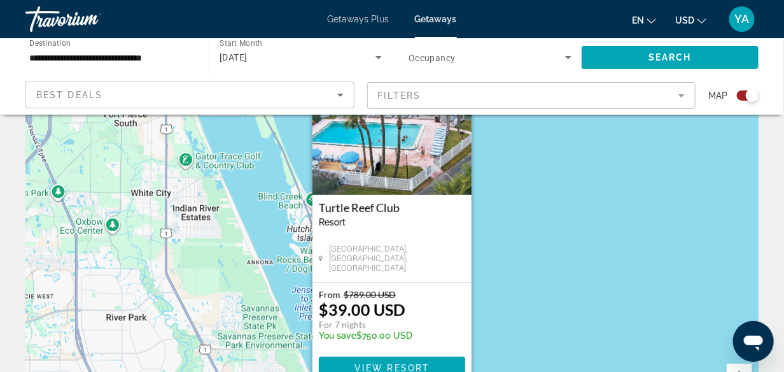
scroll to position [64, 0]
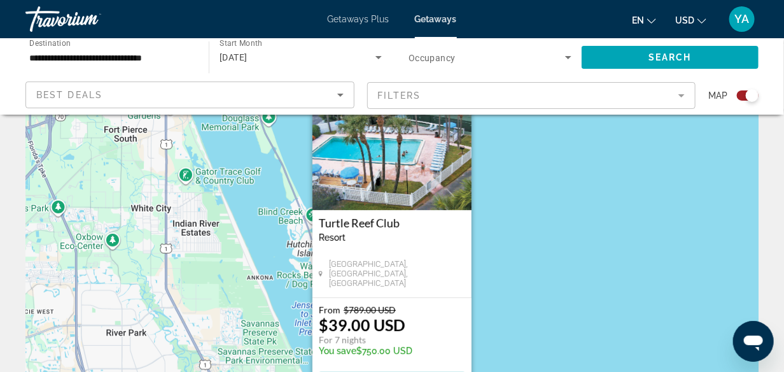
click at [684, 96] on mat-form-field "Filters" at bounding box center [531, 95] width 329 height 27
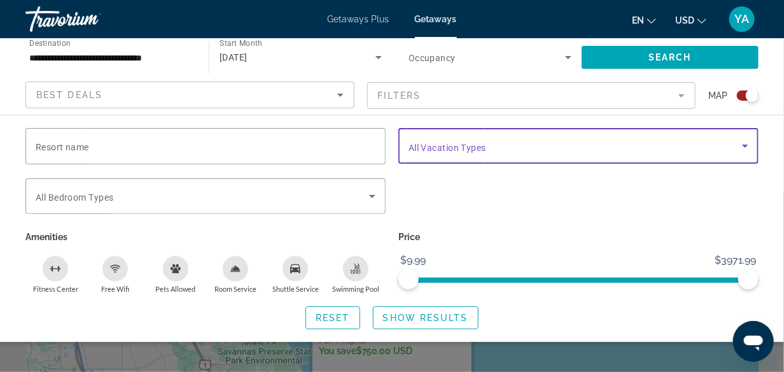
click at [747, 146] on icon "Search widget" at bounding box center [745, 145] width 15 height 15
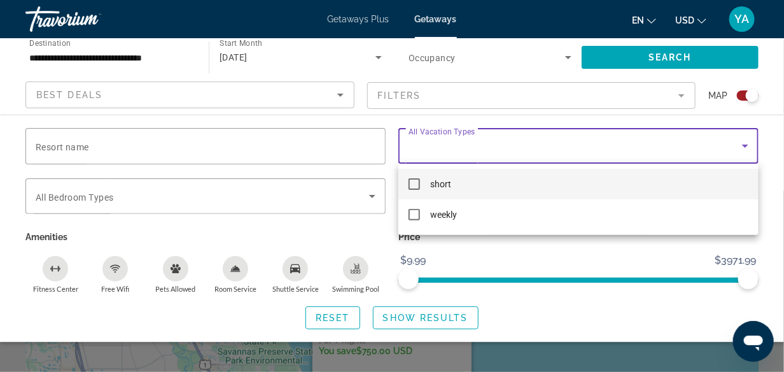
click at [416, 187] on mat-pseudo-checkbox at bounding box center [414, 183] width 11 height 11
click at [437, 316] on div at bounding box center [392, 186] width 784 height 372
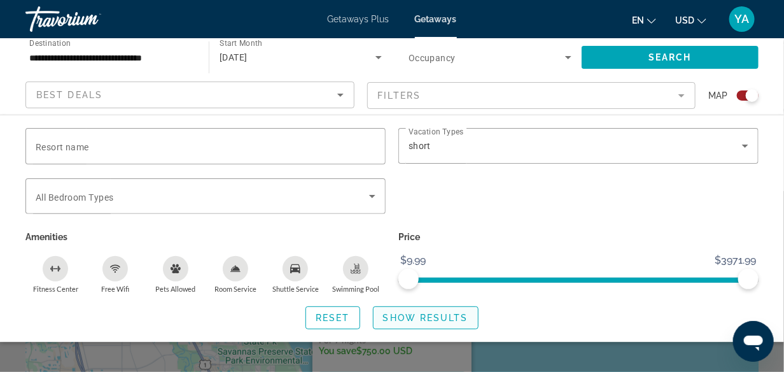
click at [429, 315] on span "Show Results" at bounding box center [425, 318] width 85 height 10
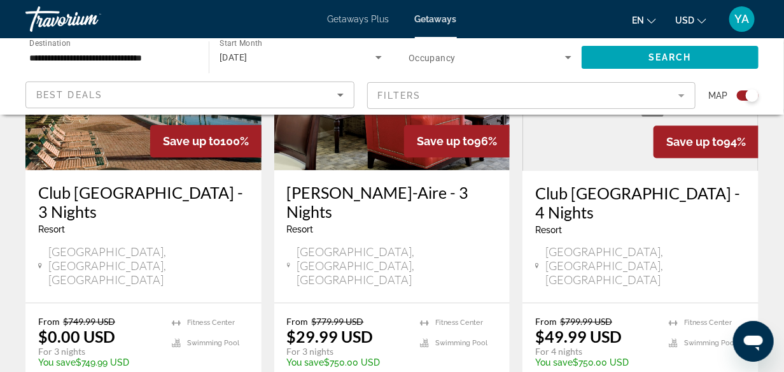
scroll to position [1178, 0]
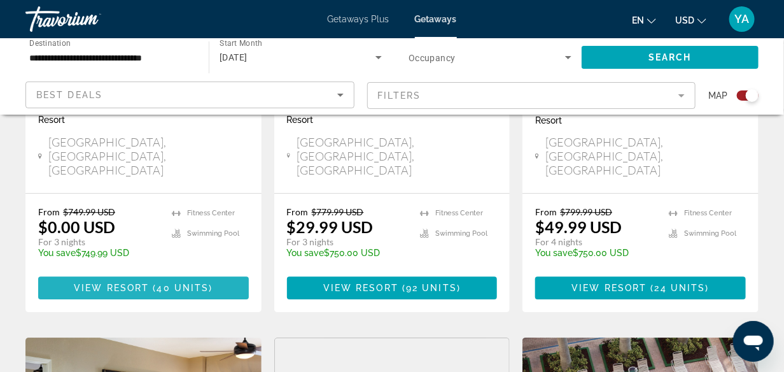
click at [139, 283] on span "View Resort" at bounding box center [111, 288] width 75 height 10
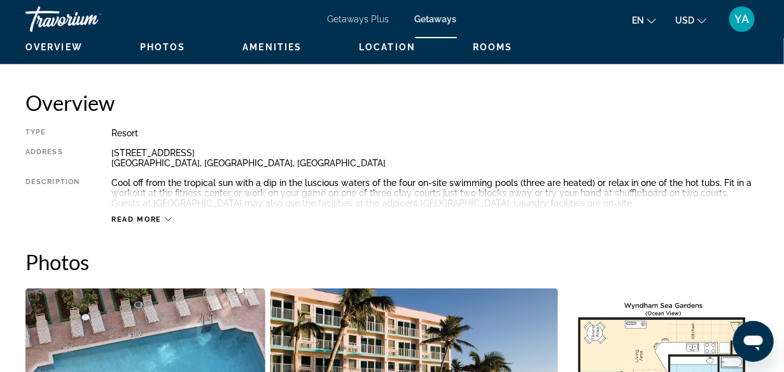
scroll to position [637, 0]
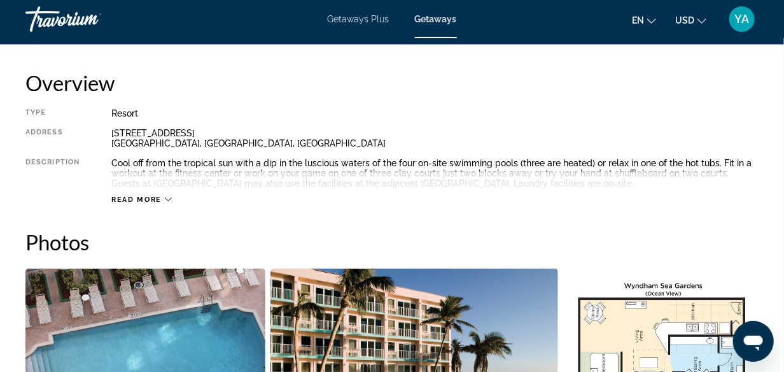
click at [166, 194] on div "Read more" at bounding box center [435, 186] width 648 height 35
click at [165, 200] on icon "Main content" at bounding box center [168, 199] width 7 height 7
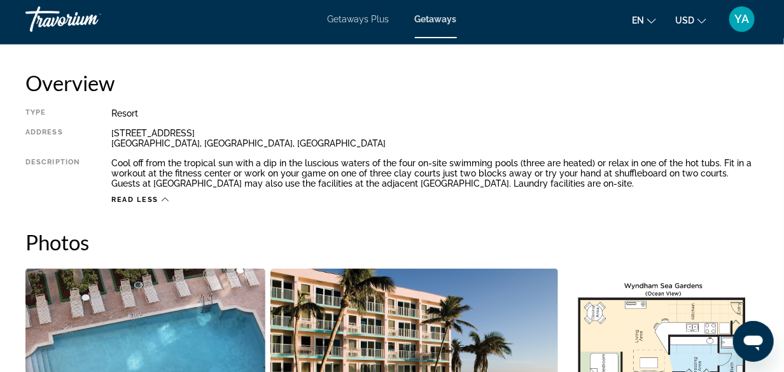
click at [653, 20] on icon "Change language" at bounding box center [652, 21] width 9 height 9
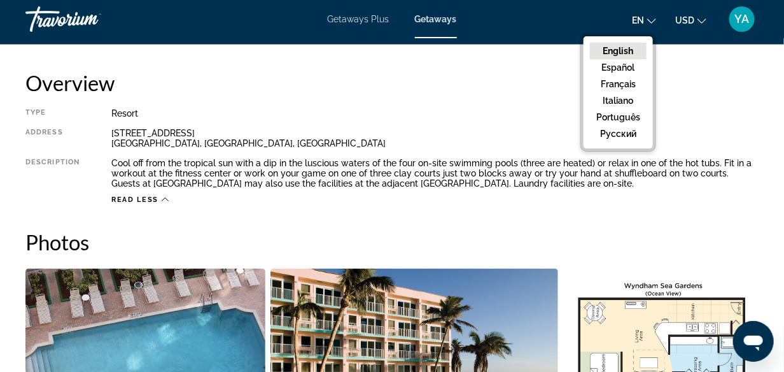
click at [623, 133] on button "русский" at bounding box center [618, 133] width 57 height 17
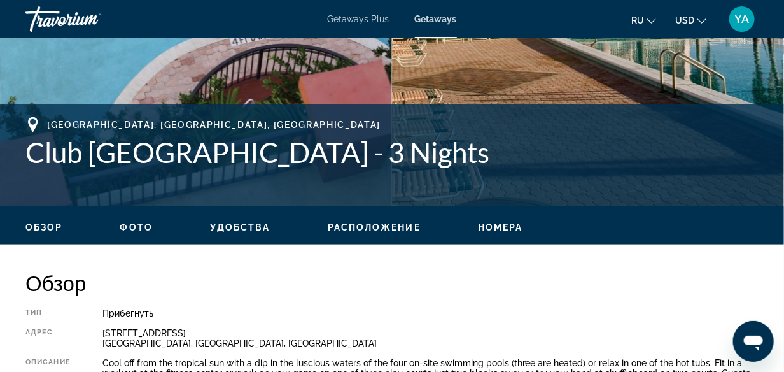
scroll to position [509, 0]
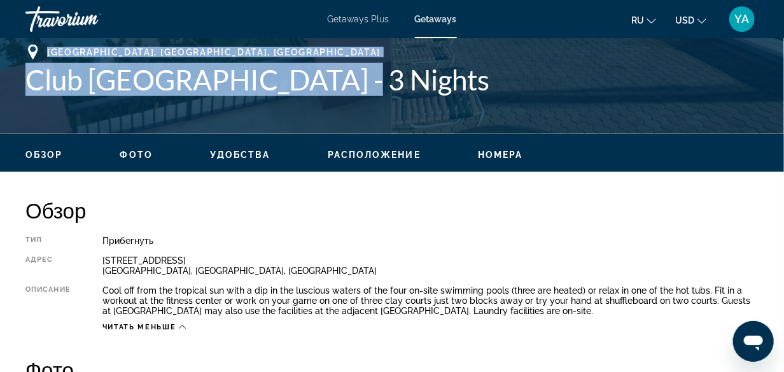
drag, startPoint x: 47, startPoint y: 49, endPoint x: 372, endPoint y: 91, distance: 328.1
click at [372, 91] on div "Pompano Beach, FL, USA Club Wyndham Sea Gardens - 3 Nights" at bounding box center [391, 71] width 733 height 52
copy div "Pompano Beach, FL, USA Club Wyndham Sea Gardens"
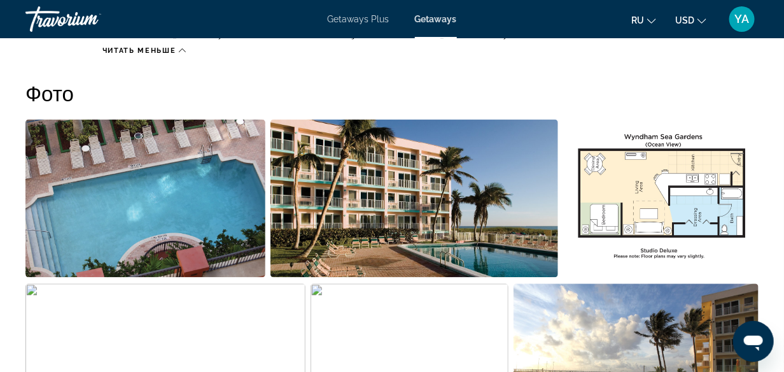
scroll to position [764, 0]
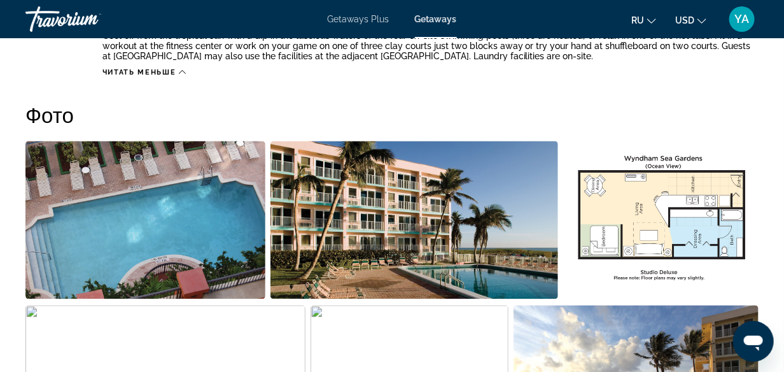
click at [651, 19] on icon "Change language" at bounding box center [652, 21] width 9 height 9
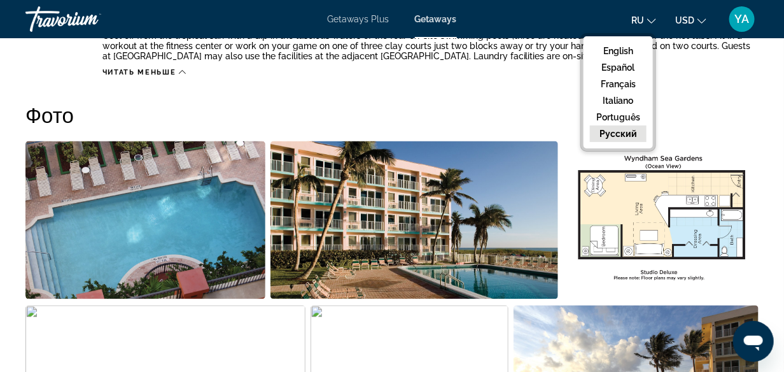
click at [620, 134] on button "русский" at bounding box center [618, 133] width 57 height 17
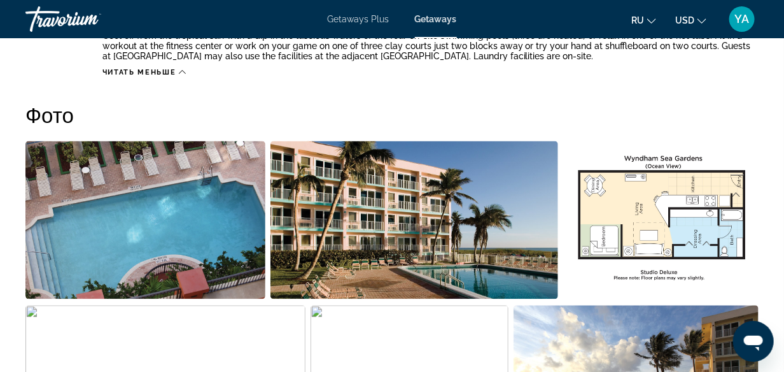
click at [648, 24] on button "ru English Español Français Italiano Português русский" at bounding box center [644, 20] width 25 height 18
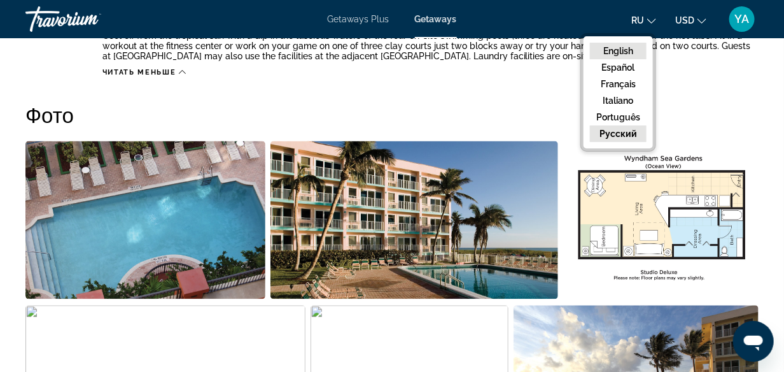
click at [622, 48] on button "English" at bounding box center [618, 51] width 57 height 17
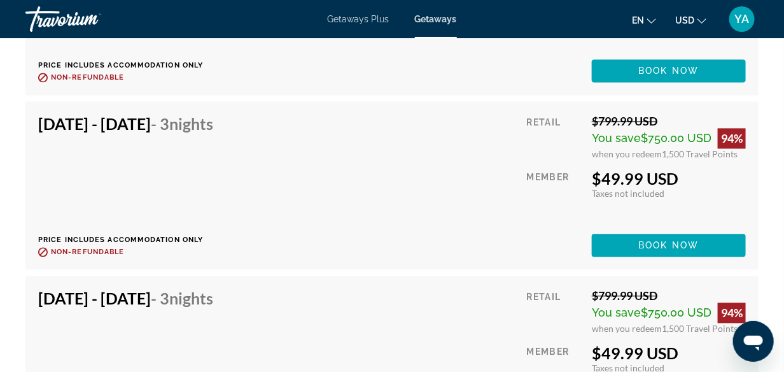
scroll to position [4330, 0]
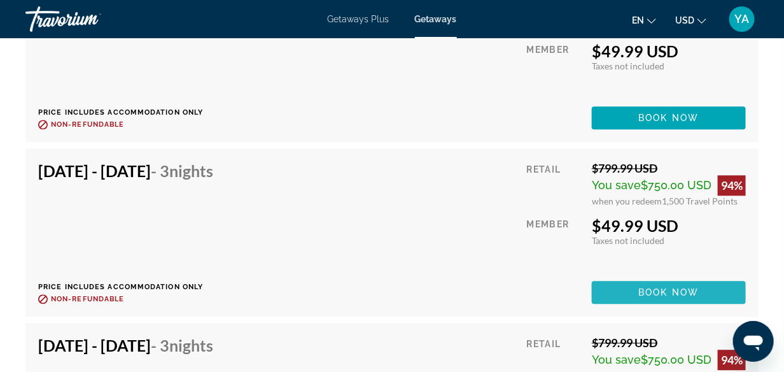
click at [663, 290] on span "Book now" at bounding box center [669, 292] width 60 height 10
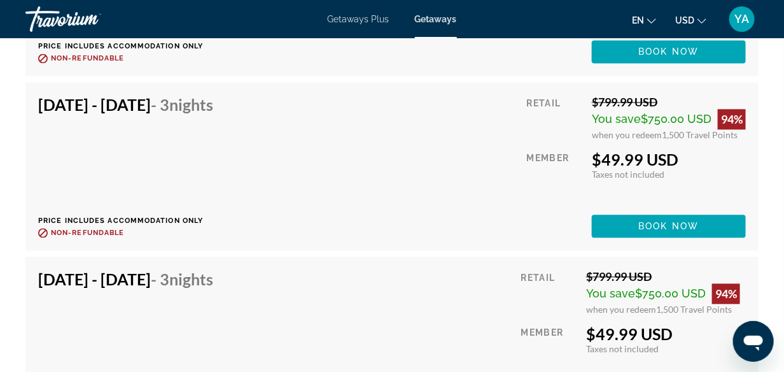
scroll to position [4202, 0]
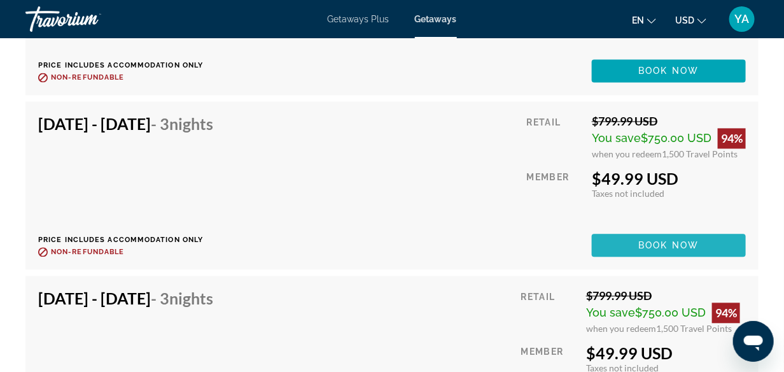
click at [656, 241] on span "Book now" at bounding box center [669, 245] width 60 height 10
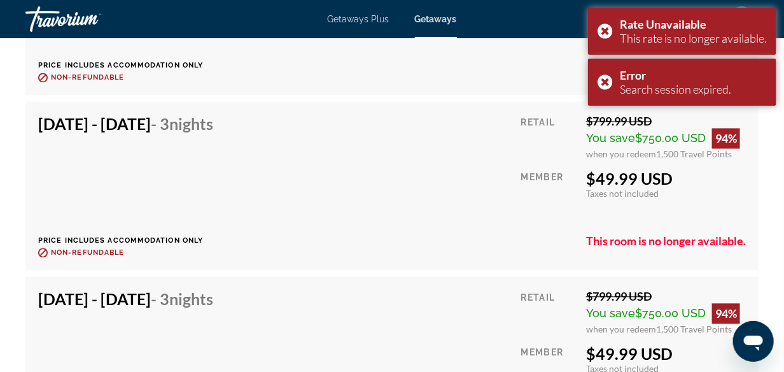
click at [652, 194] on span "Taxes not included" at bounding box center [622, 193] width 73 height 11
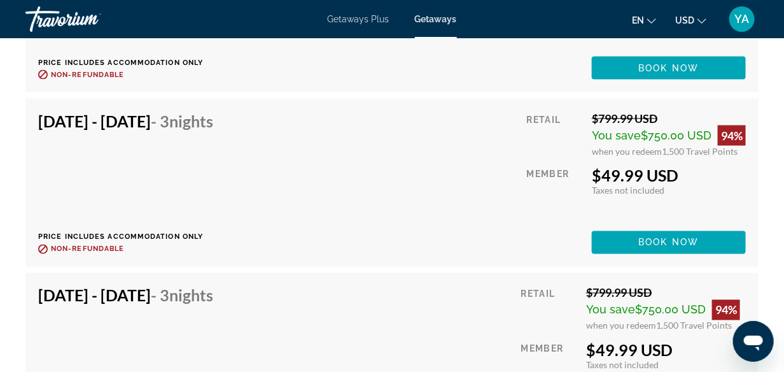
scroll to position [4011, 0]
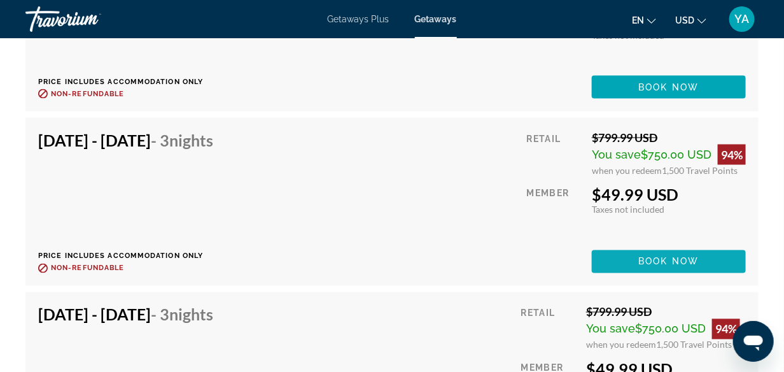
click at [674, 259] on span "Book now" at bounding box center [669, 262] width 60 height 10
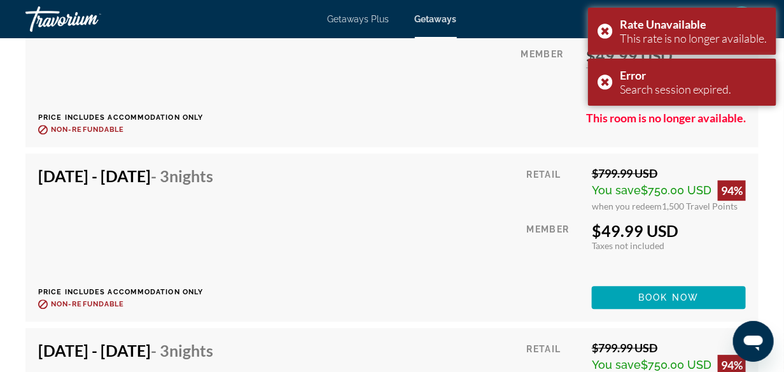
scroll to position [4492, 0]
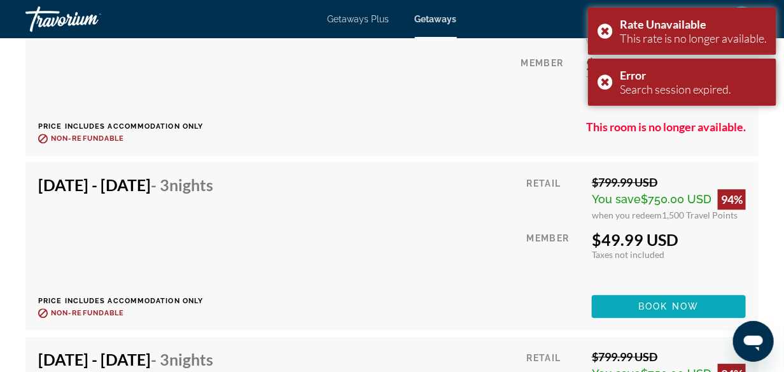
click at [649, 298] on span "Main content" at bounding box center [669, 306] width 154 height 31
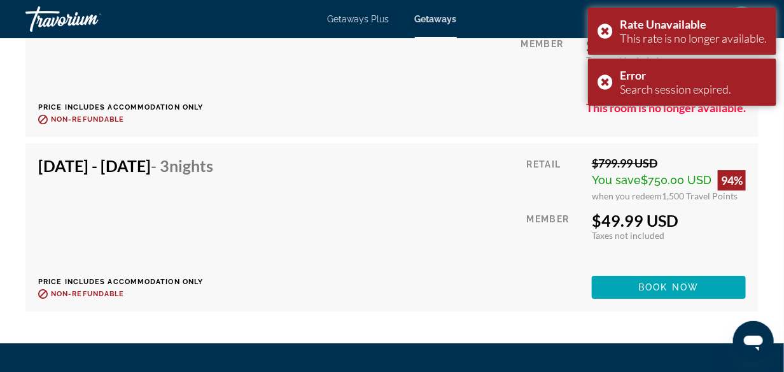
scroll to position [4747, 0]
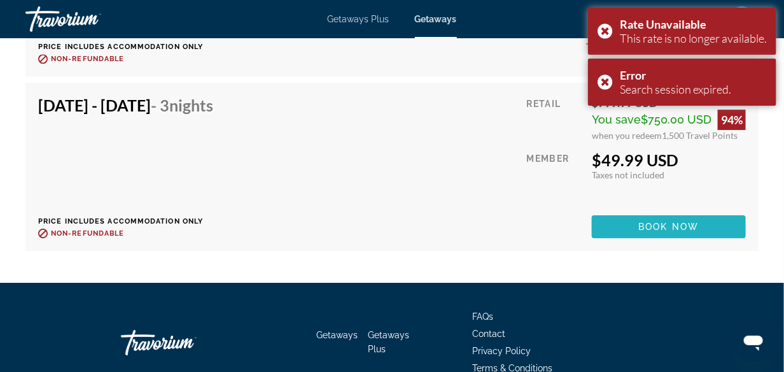
click at [672, 223] on span "Book now" at bounding box center [669, 227] width 60 height 10
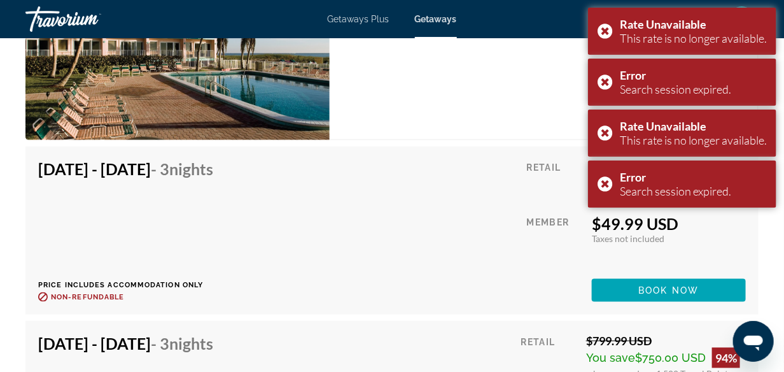
scroll to position [3792, 0]
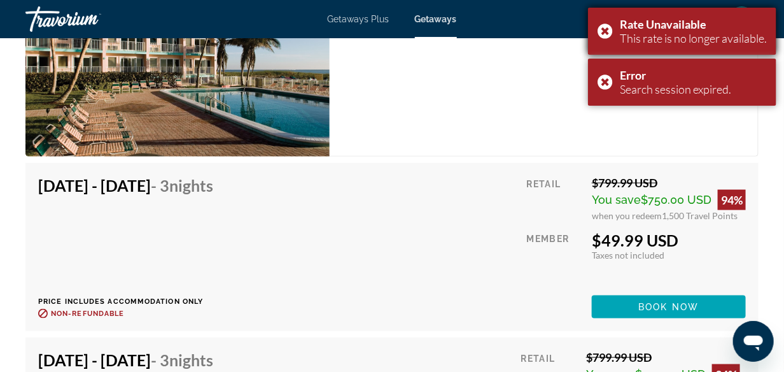
click at [608, 32] on div "Rate Unavailable This rate is no longer available." at bounding box center [682, 31] width 188 height 47
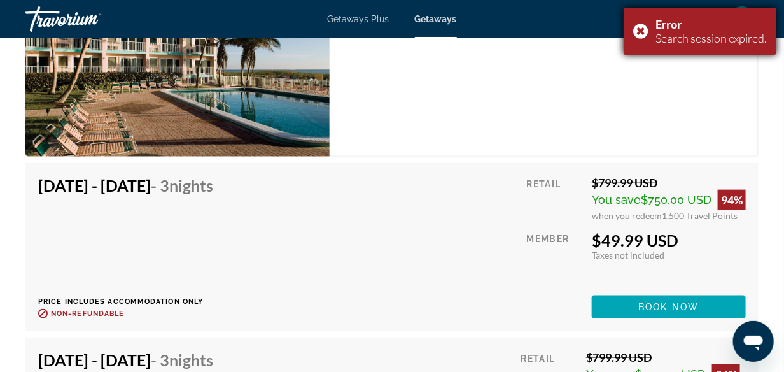
click at [640, 29] on div "Error Search session expired." at bounding box center [700, 31] width 153 height 47
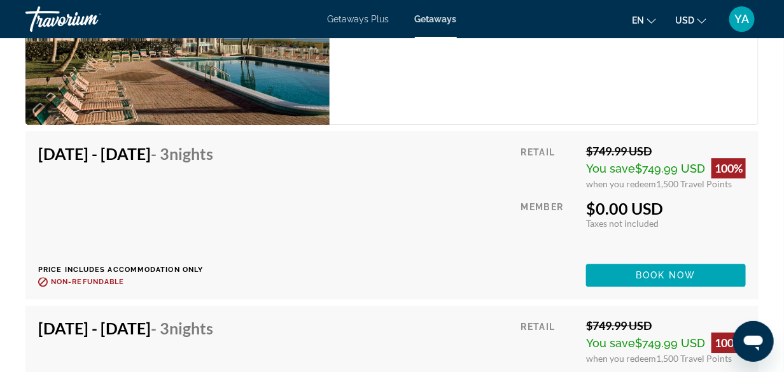
scroll to position [2836, 0]
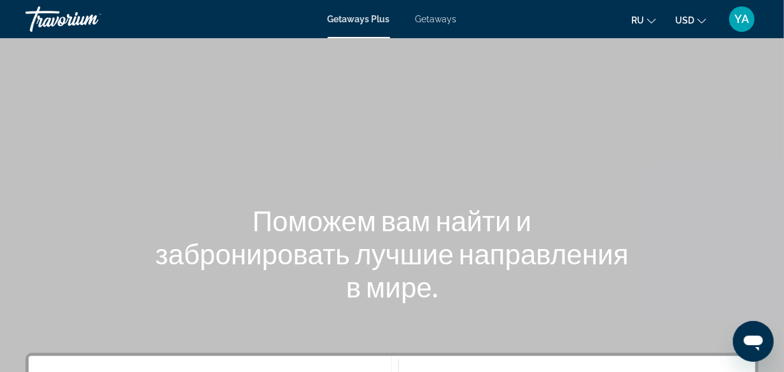
click at [444, 18] on span "Getaways" at bounding box center [436, 19] width 41 height 10
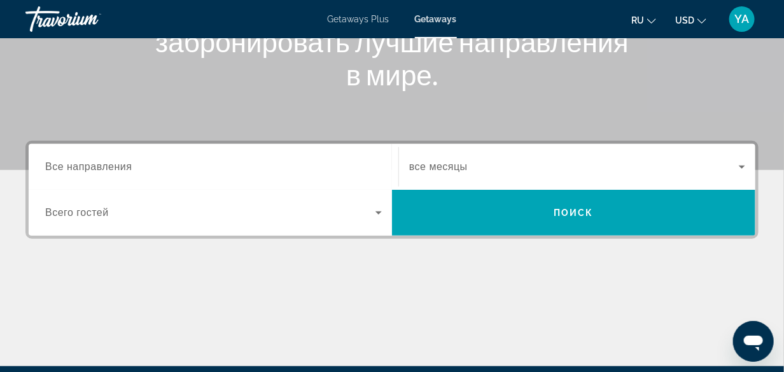
scroll to position [255, 0]
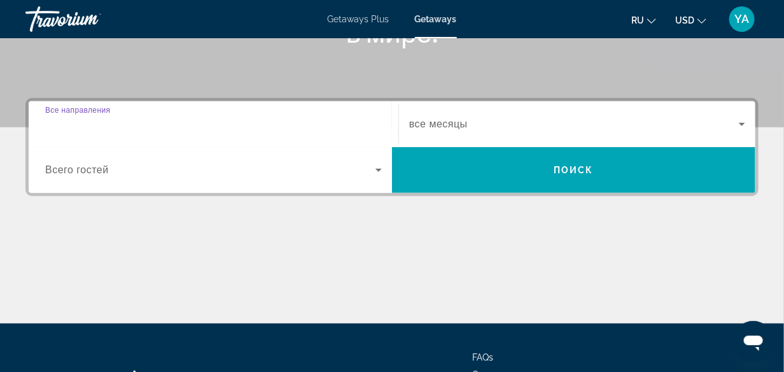
click at [205, 131] on input "Destination Все направления" at bounding box center [213, 124] width 337 height 15
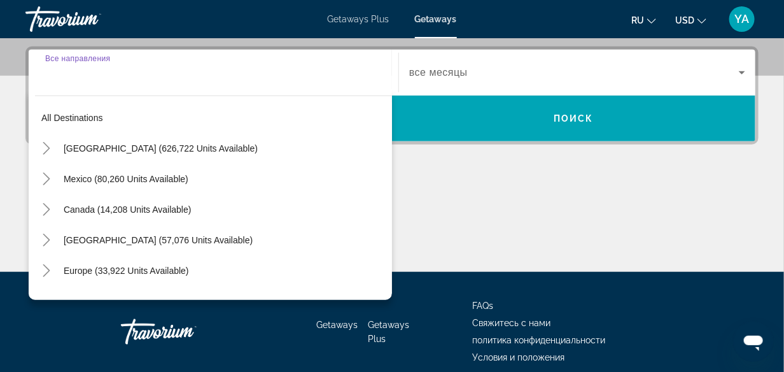
scroll to position [311, 0]
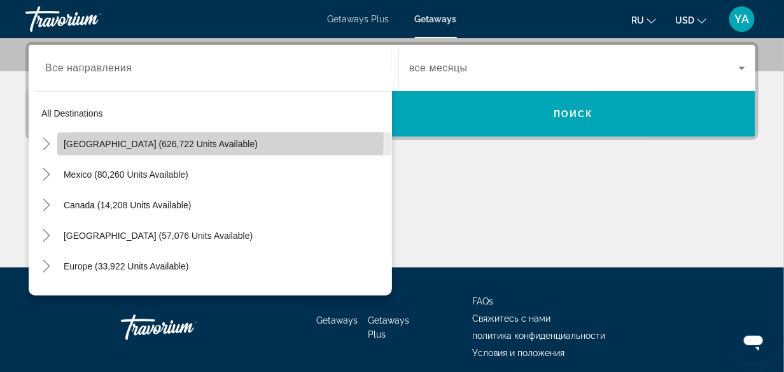
click at [146, 136] on span "Search widget" at bounding box center [224, 144] width 335 height 31
type input "**********"
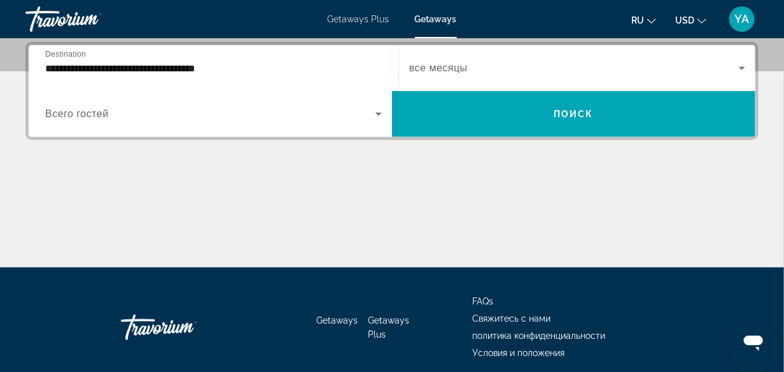
click at [166, 121] on div "Search widget" at bounding box center [213, 114] width 337 height 36
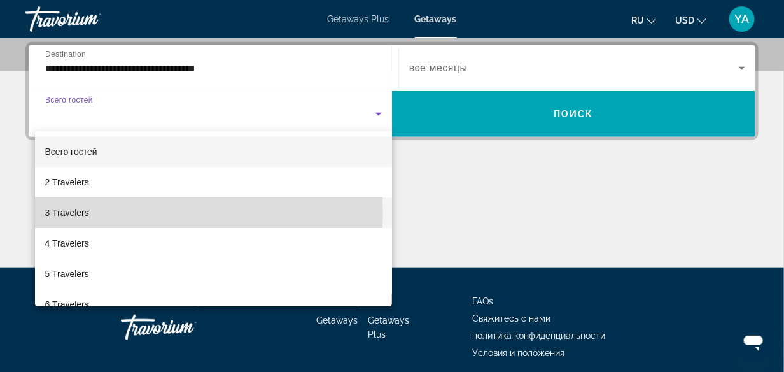
click at [82, 211] on span "3 Travelers" at bounding box center [67, 212] width 44 height 15
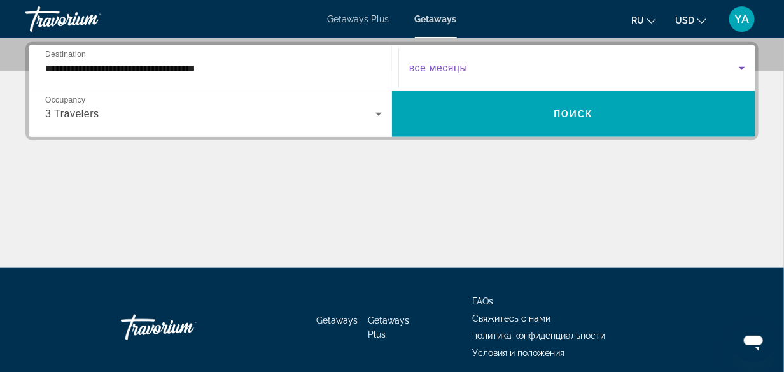
click at [745, 67] on icon "Search widget" at bounding box center [742, 67] width 15 height 15
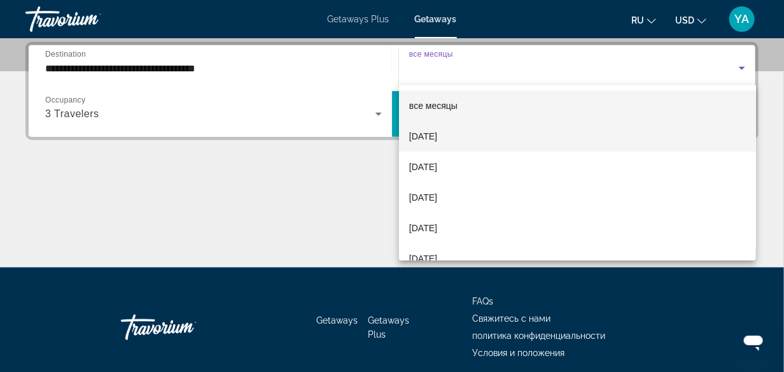
click at [437, 132] on span "September 2025" at bounding box center [423, 136] width 28 height 15
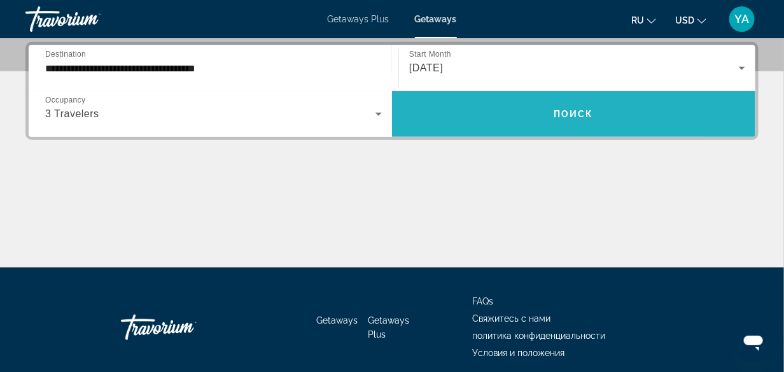
click at [570, 107] on span "Search widget" at bounding box center [574, 114] width 364 height 31
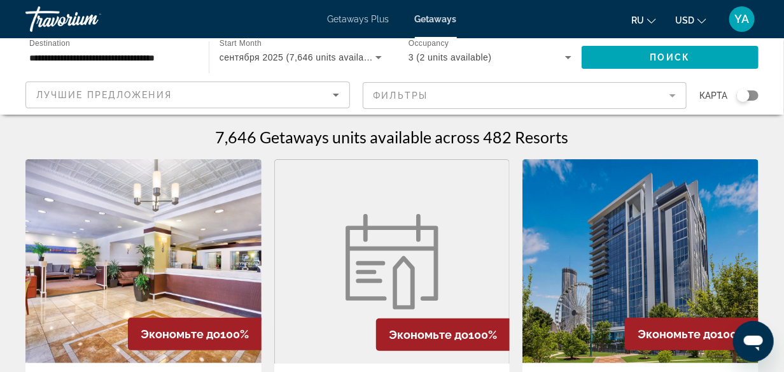
click at [672, 94] on mat-form-field "Фильтры" at bounding box center [525, 95] width 325 height 27
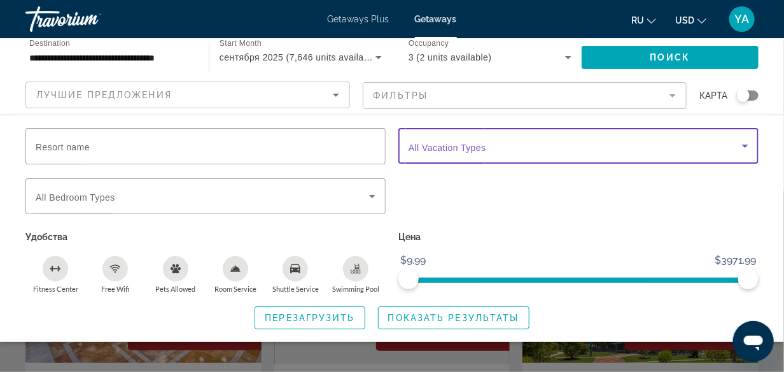
click at [746, 147] on icon "Search widget" at bounding box center [745, 146] width 6 height 3
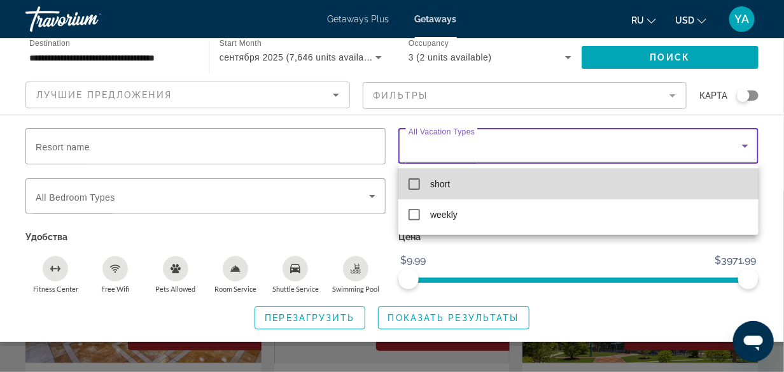
click at [418, 183] on mat-pseudo-checkbox at bounding box center [414, 183] width 11 height 11
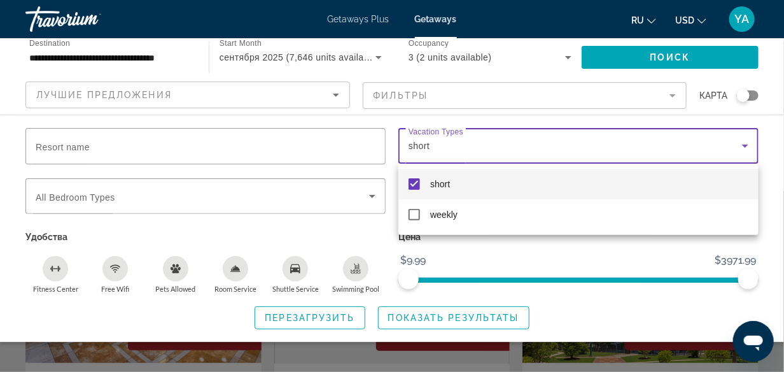
click at [778, 201] on div at bounding box center [392, 186] width 784 height 372
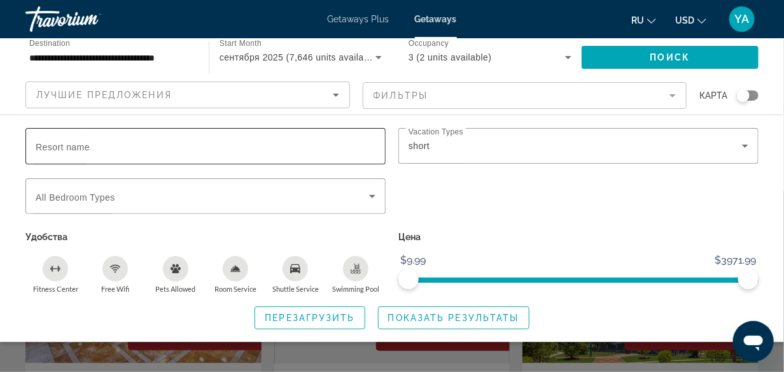
scroll to position [127, 0]
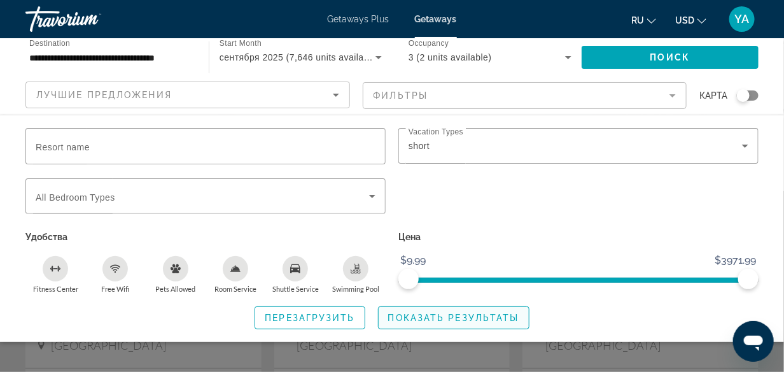
click at [436, 317] on span "Показать результаты" at bounding box center [453, 318] width 131 height 10
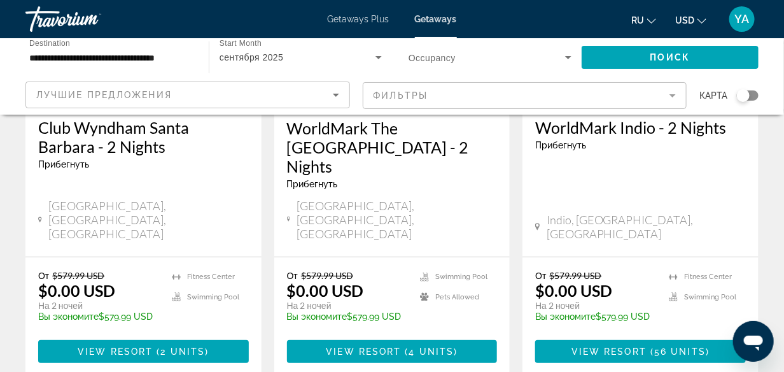
scroll to position [1719, 0]
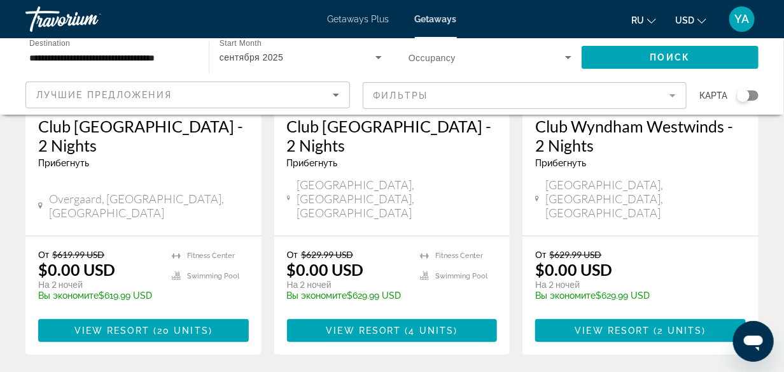
scroll to position [1783, 0]
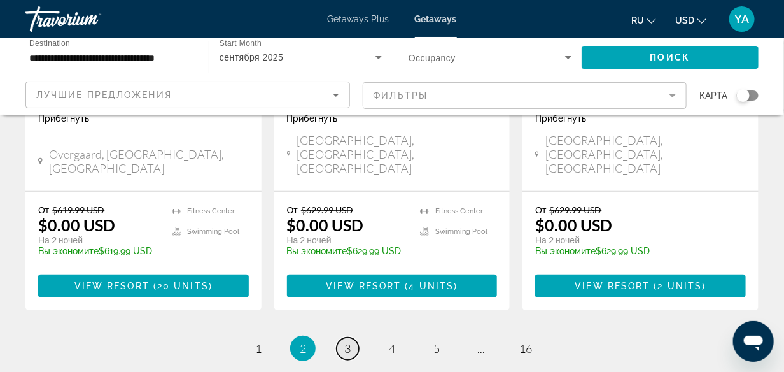
click at [349, 341] on span "3" at bounding box center [347, 348] width 6 height 14
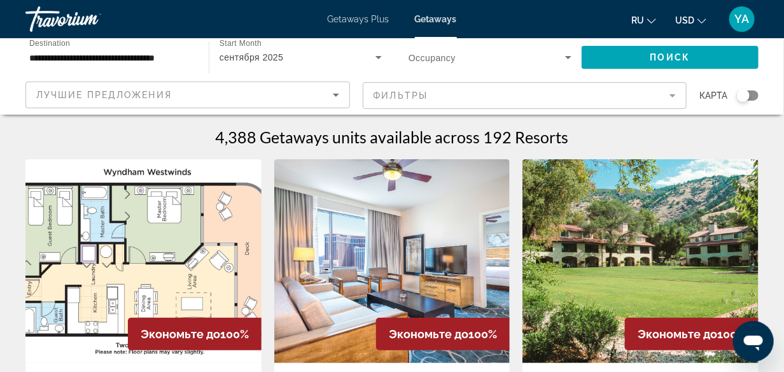
click at [743, 97] on div "Search widget" at bounding box center [743, 95] width 13 height 13
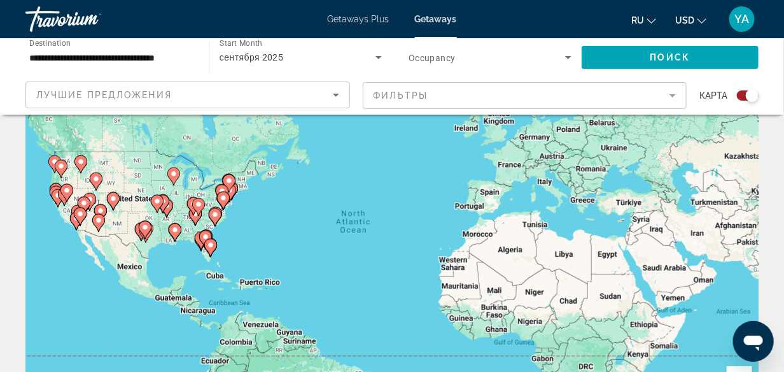
scroll to position [127, 0]
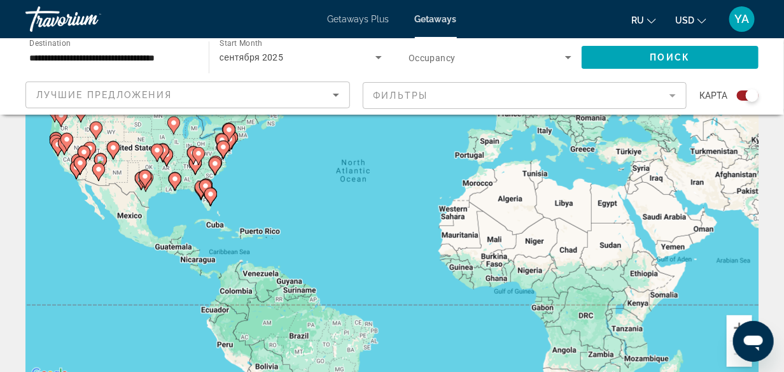
click at [208, 188] on gmp-advanced-marker "Main content" at bounding box center [210, 196] width 13 height 19
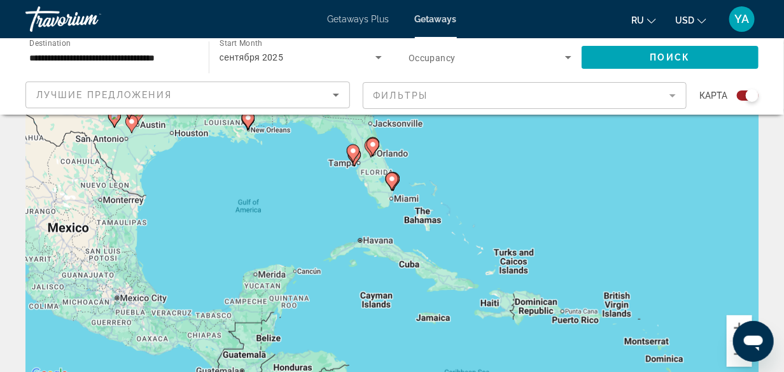
click at [395, 187] on gmp-advanced-marker "Main content" at bounding box center [392, 181] width 13 height 19
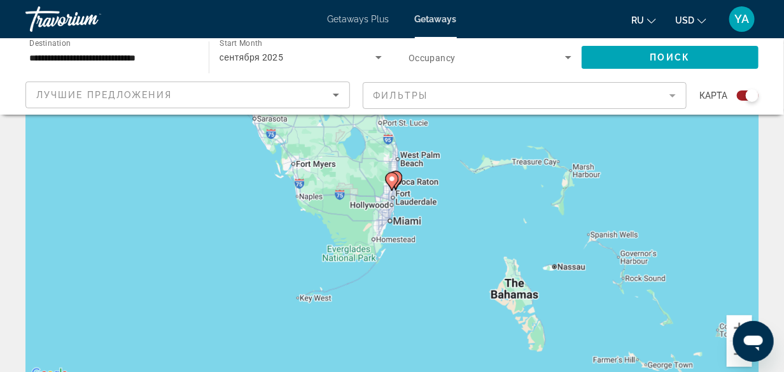
click at [397, 172] on gmp-advanced-marker "Main content" at bounding box center [392, 181] width 13 height 19
type input "**********"
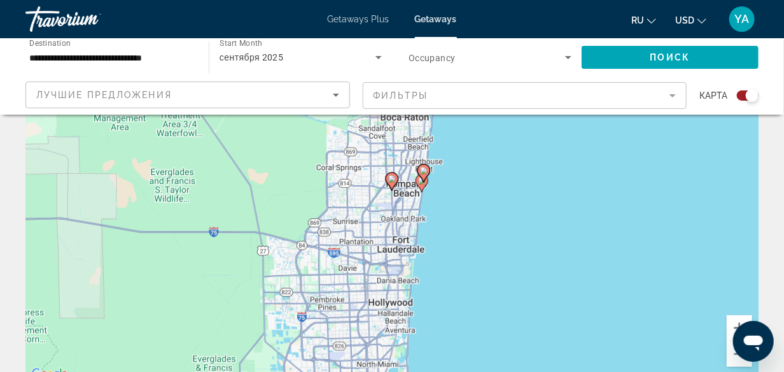
click at [421, 182] on gmp-advanced-marker "Main content" at bounding box center [424, 173] width 13 height 19
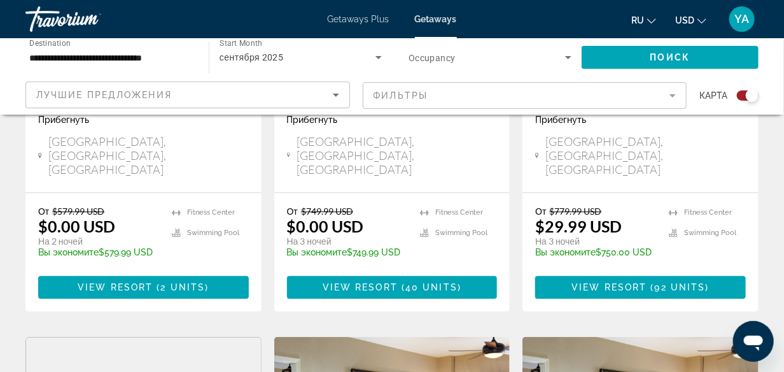
scroll to position [1051, 0]
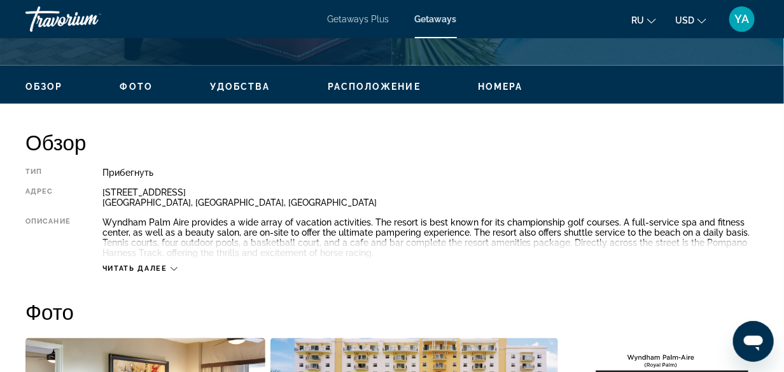
scroll to position [637, 0]
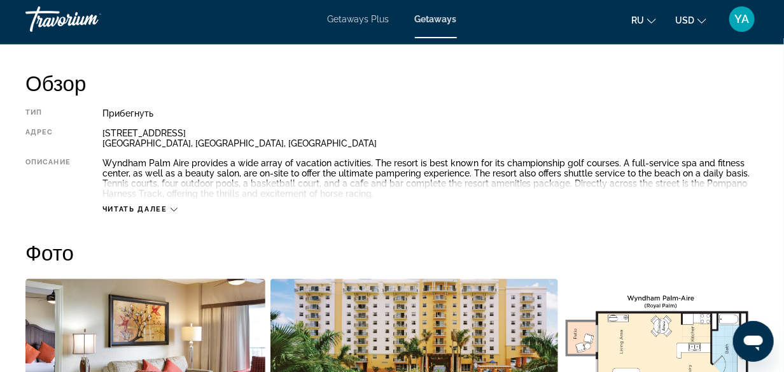
click at [174, 207] on icon "Main content" at bounding box center [174, 209] width 7 height 7
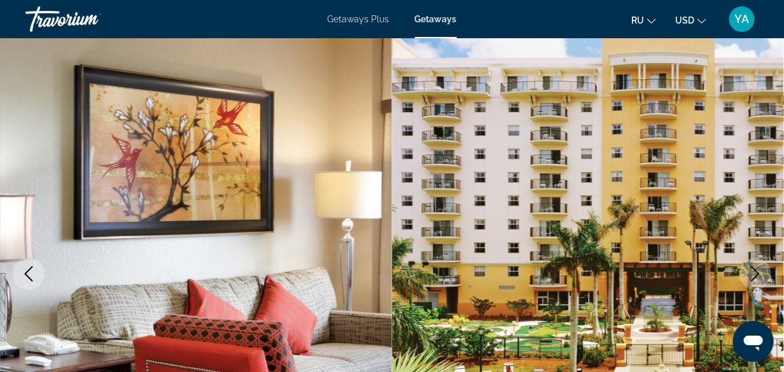
scroll to position [0, 0]
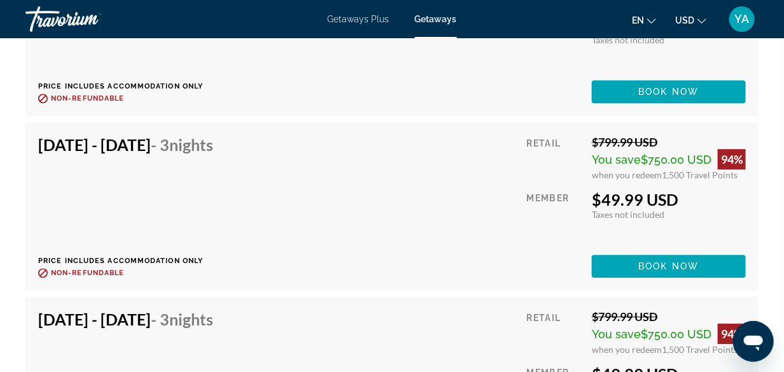
scroll to position [4638, 0]
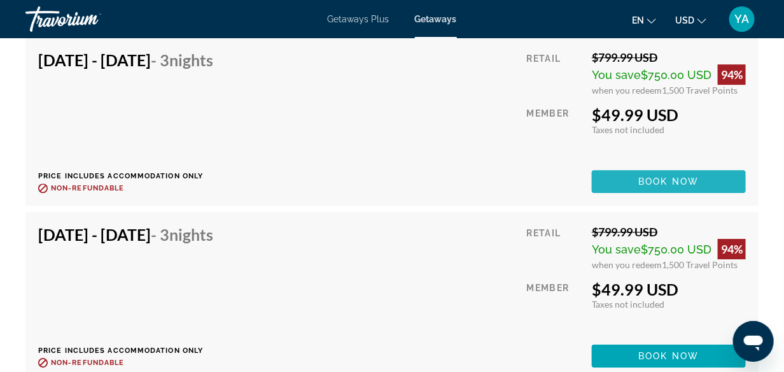
click at [674, 183] on span "Book now" at bounding box center [669, 181] width 60 height 10
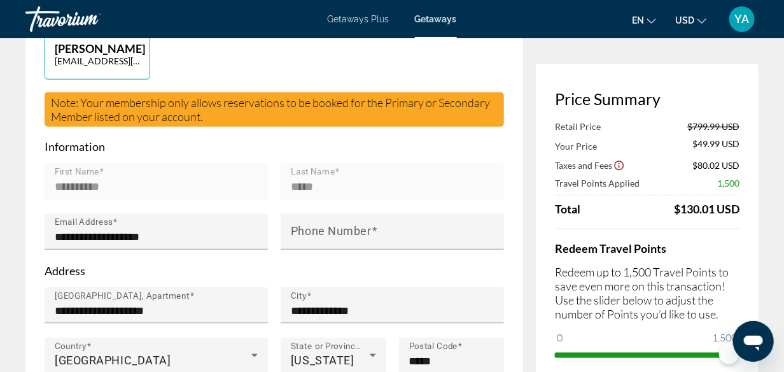
scroll to position [446, 0]
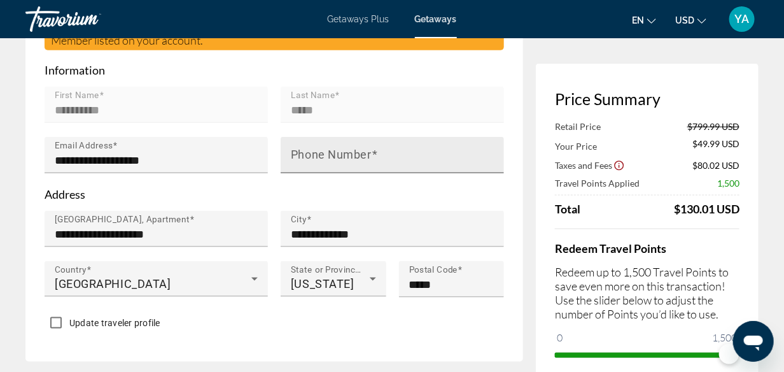
click at [372, 155] on span "Main content" at bounding box center [375, 154] width 6 height 13
click at [371, 155] on input "Phone Number" at bounding box center [396, 160] width 211 height 15
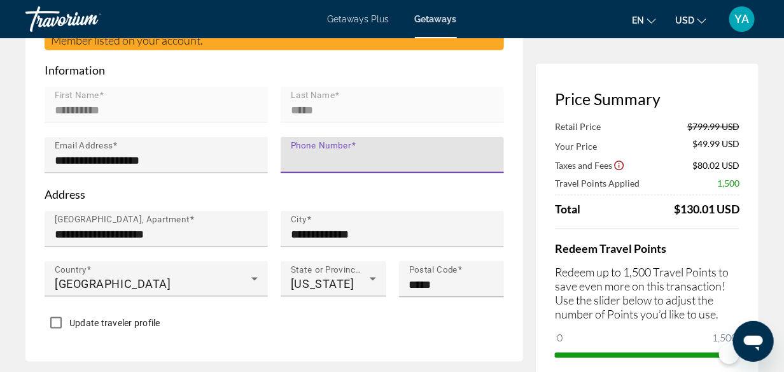
click at [302, 166] on input "Phone Number" at bounding box center [396, 160] width 211 height 15
type input "**********"
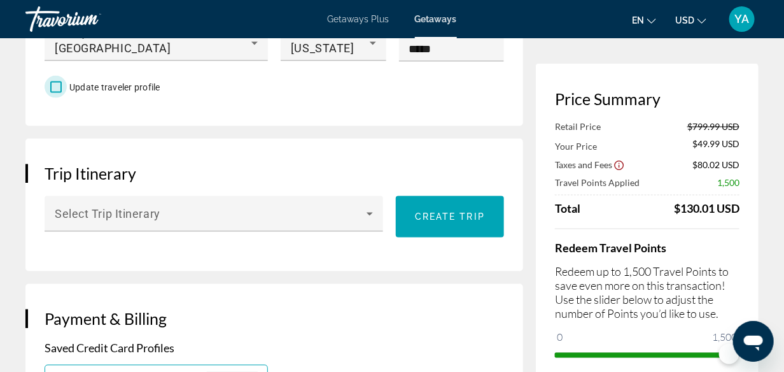
scroll to position [700, 0]
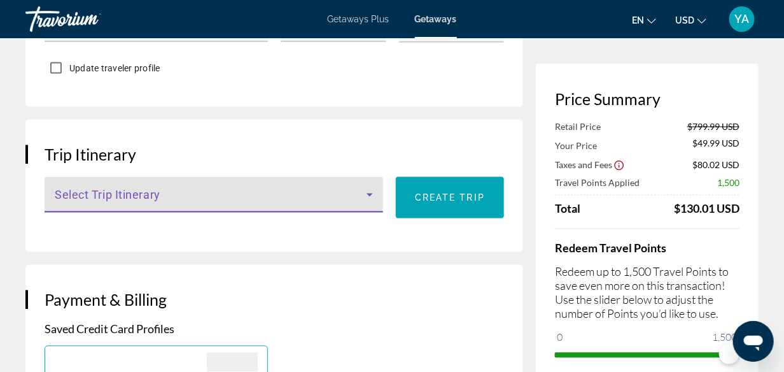
click at [367, 195] on icon "Main content" at bounding box center [370, 195] width 6 height 3
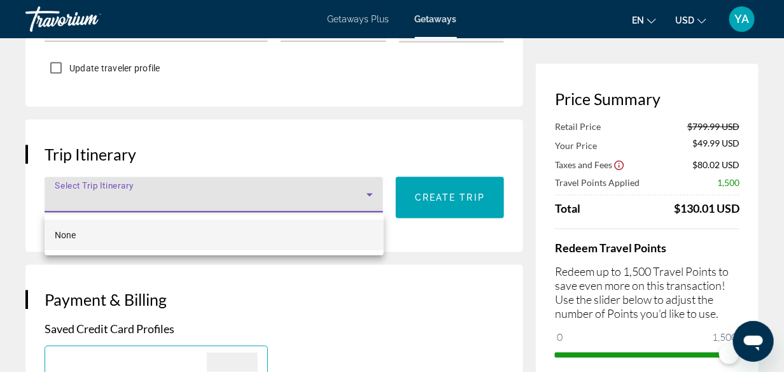
click at [457, 148] on div at bounding box center [392, 186] width 784 height 372
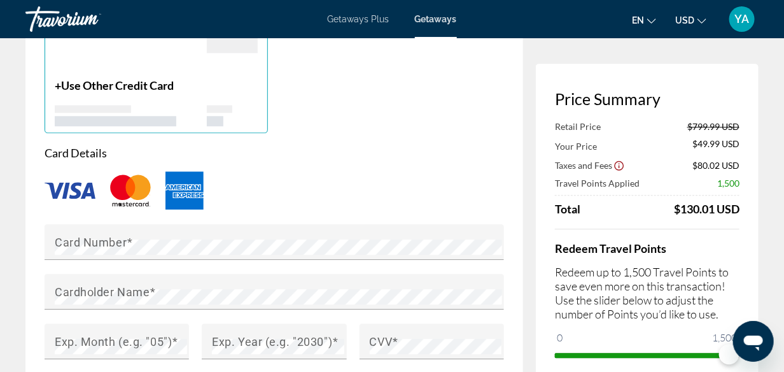
scroll to position [1019, 0]
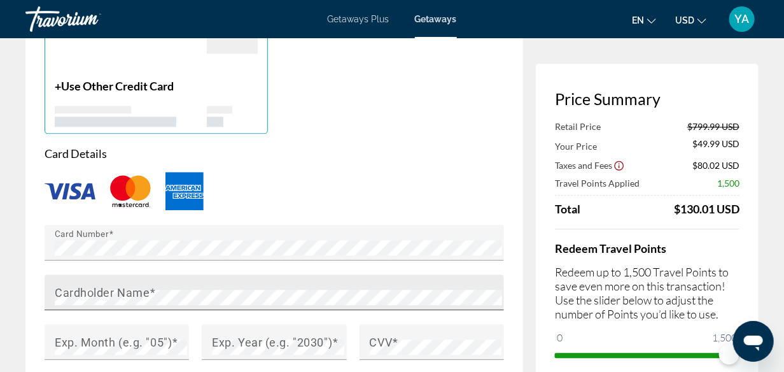
click at [75, 294] on mat-label "Cardholder Name" at bounding box center [102, 291] width 95 height 13
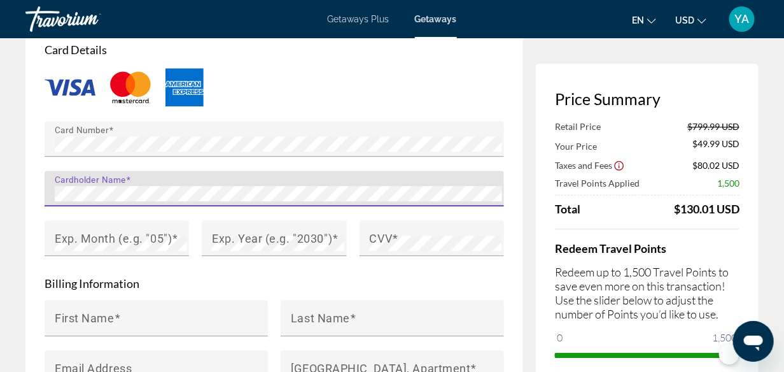
scroll to position [1146, 0]
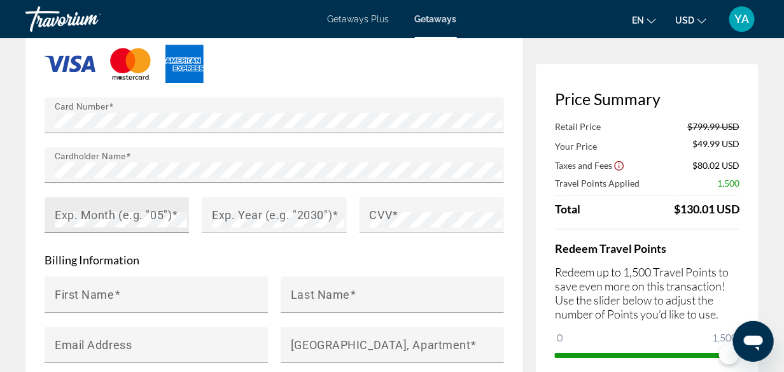
click at [166, 215] on mat-label "Exp. Month (e.g. "05")" at bounding box center [113, 214] width 117 height 13
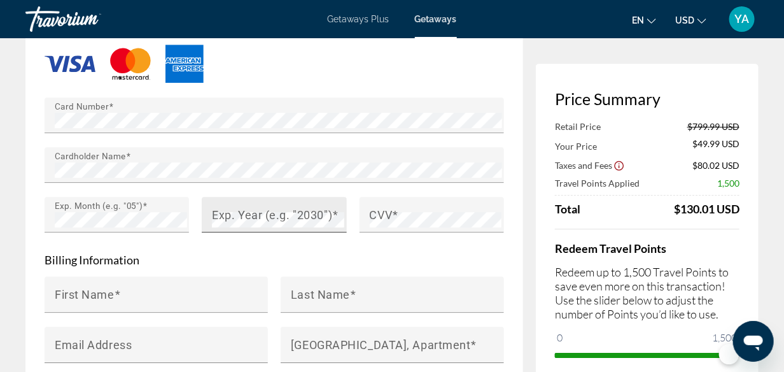
click at [251, 216] on mat-label "Exp. Year (e.g. "2030")" at bounding box center [272, 214] width 120 height 13
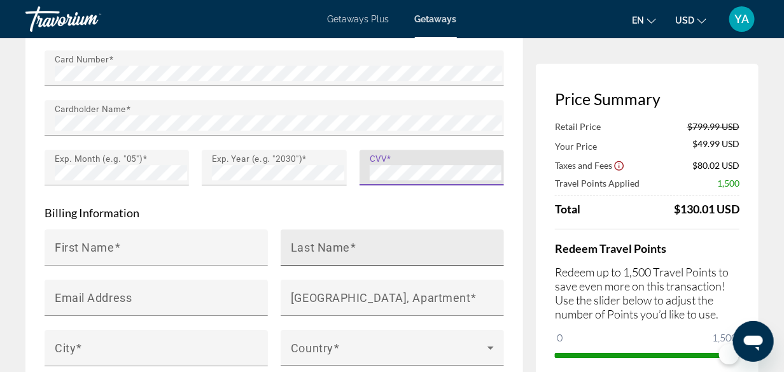
scroll to position [1210, 0]
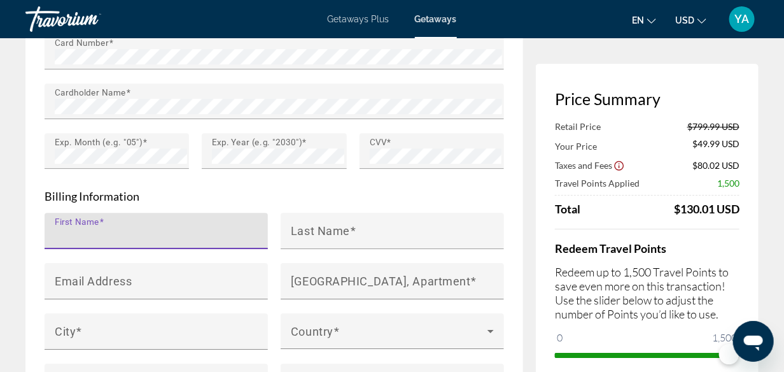
click at [182, 230] on input "First Name" at bounding box center [160, 236] width 211 height 15
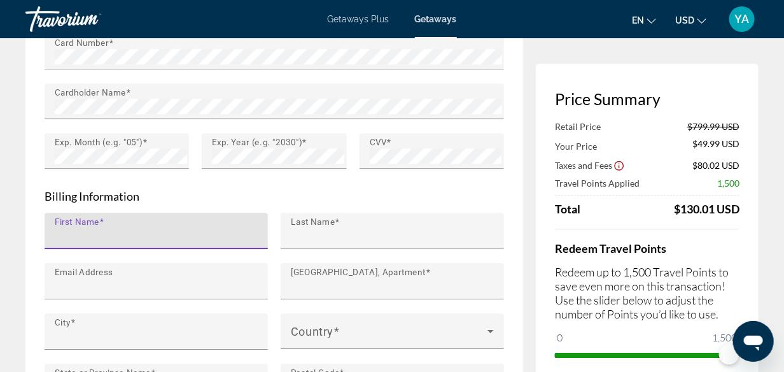
type input "**********"
type input "*****"
type input "**********"
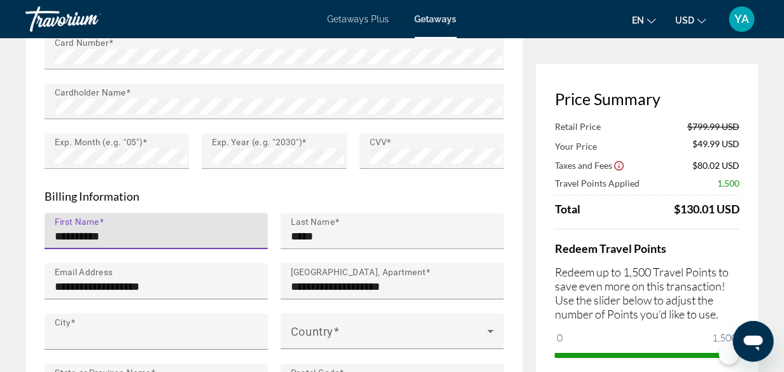
type input "**********"
type input "*******"
type input "*****"
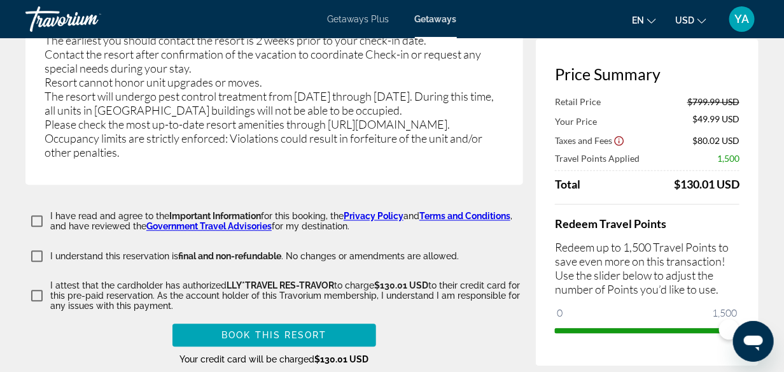
scroll to position [2801, 0]
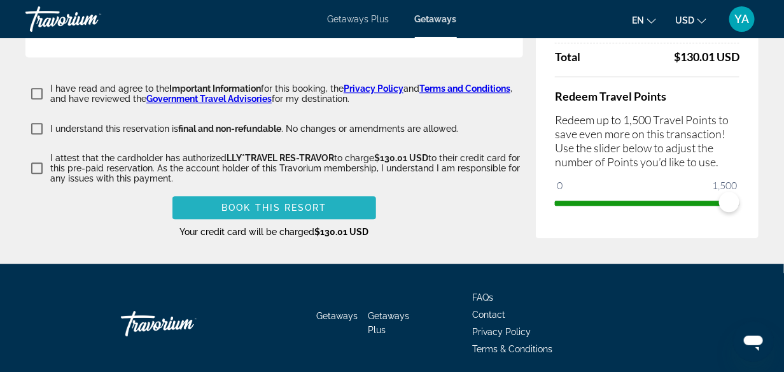
click at [279, 202] on span "Book this Resort" at bounding box center [275, 207] width 106 height 10
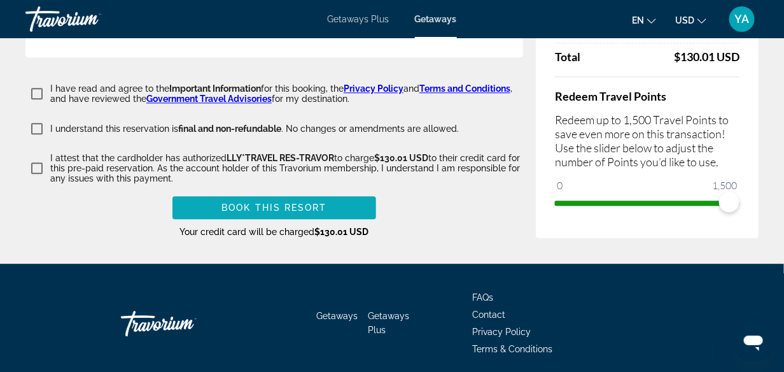
scroll to position [1361, 0]
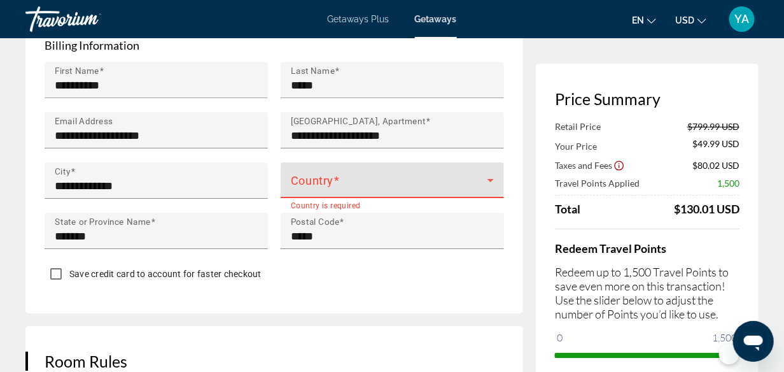
click at [492, 177] on icon "Main content" at bounding box center [490, 180] width 15 height 15
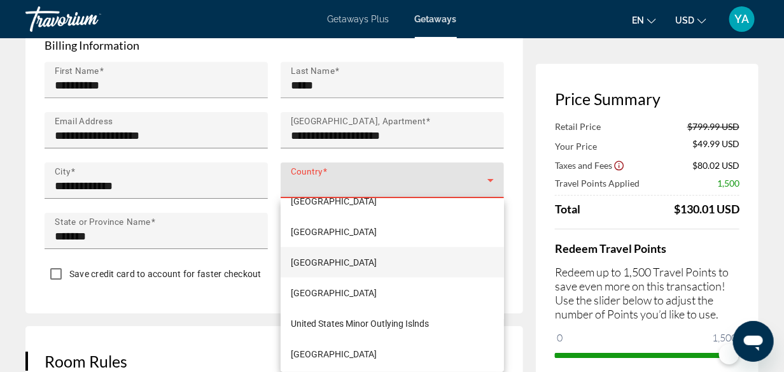
scroll to position [7386, 0]
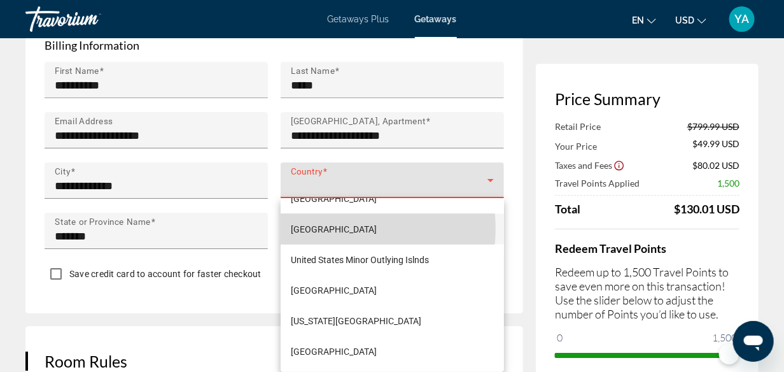
click at [349, 227] on span "United States of America" at bounding box center [334, 229] width 86 height 15
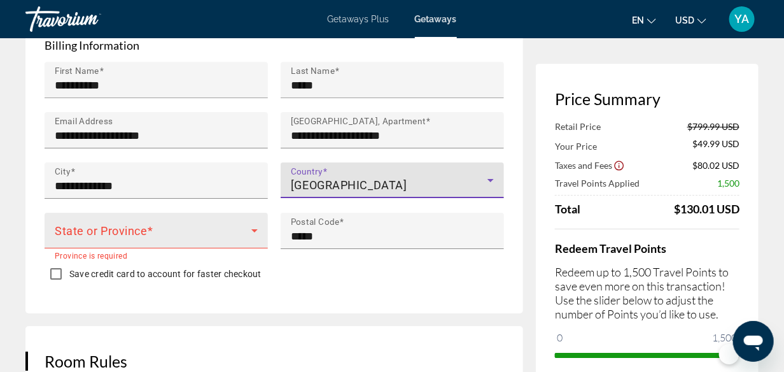
click at [255, 232] on icon "Main content" at bounding box center [254, 230] width 6 height 3
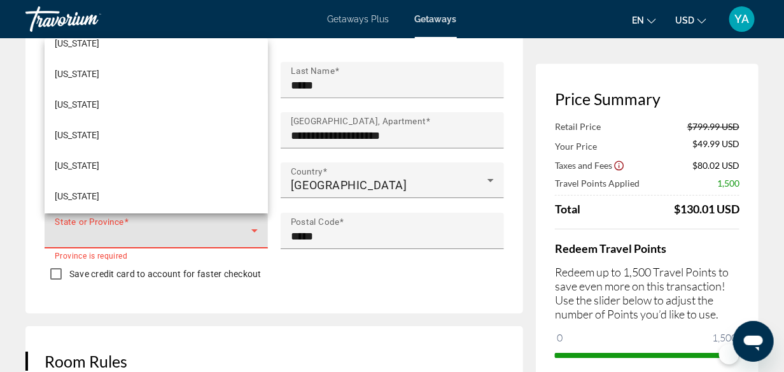
scroll to position [127, 0]
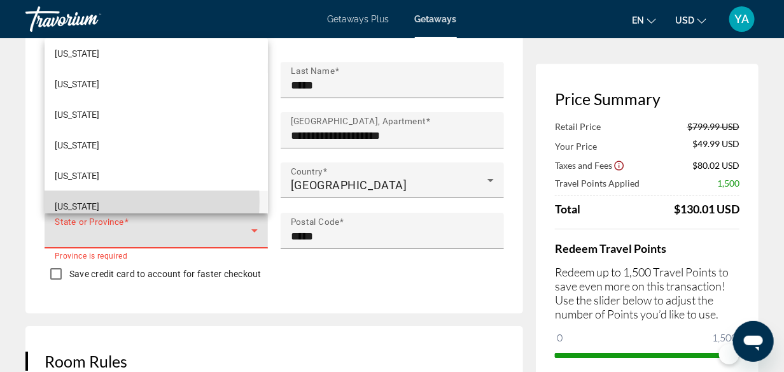
click at [63, 201] on span "Florida" at bounding box center [77, 206] width 45 height 15
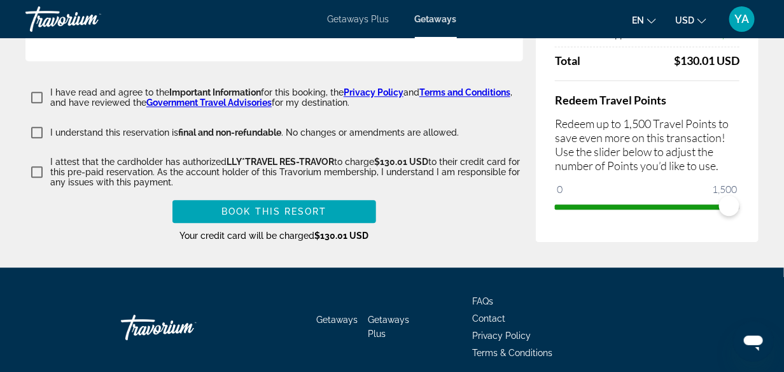
scroll to position [2825, 0]
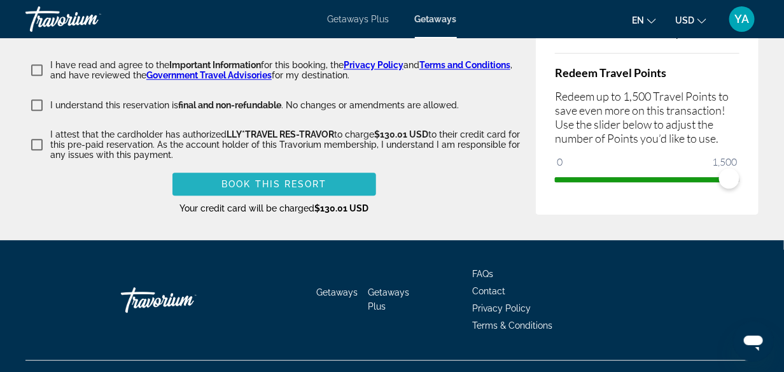
click at [274, 179] on span "Book this Resort" at bounding box center [275, 184] width 106 height 10
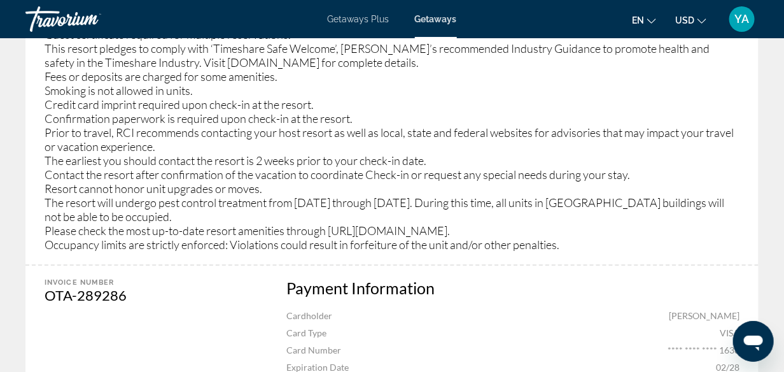
scroll to position [955, 0]
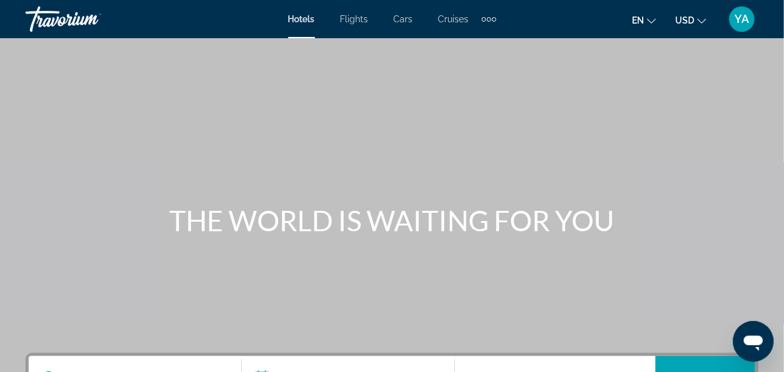
click at [367, 20] on span "Flights" at bounding box center [355, 19] width 28 height 10
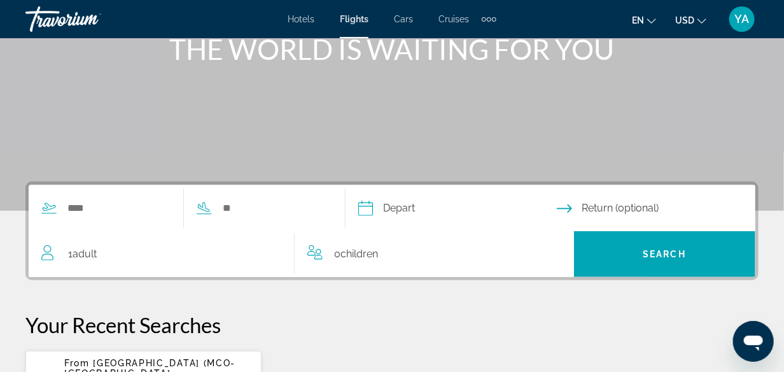
scroll to position [191, 0]
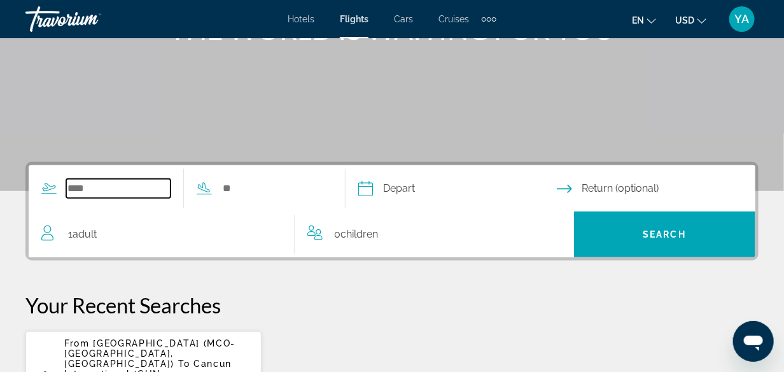
click at [162, 194] on input "Search widget" at bounding box center [118, 188] width 104 height 19
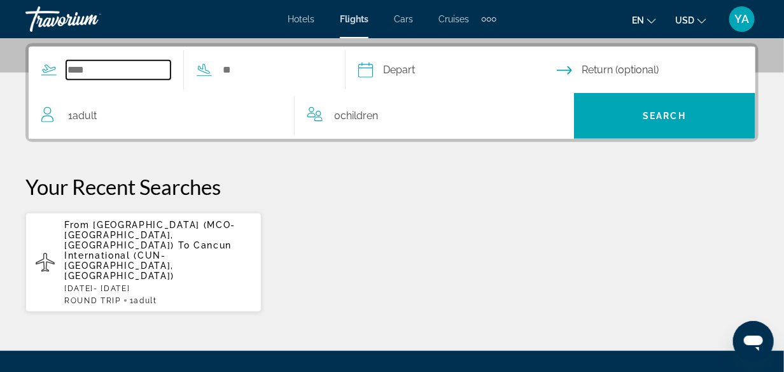
scroll to position [311, 0]
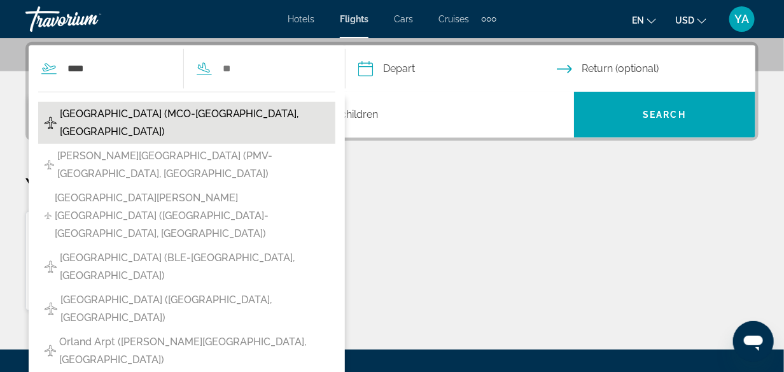
click at [125, 111] on span "[GEOGRAPHIC_DATA] (MCO-[GEOGRAPHIC_DATA], [GEOGRAPHIC_DATA])" at bounding box center [194, 123] width 269 height 36
type input "**********"
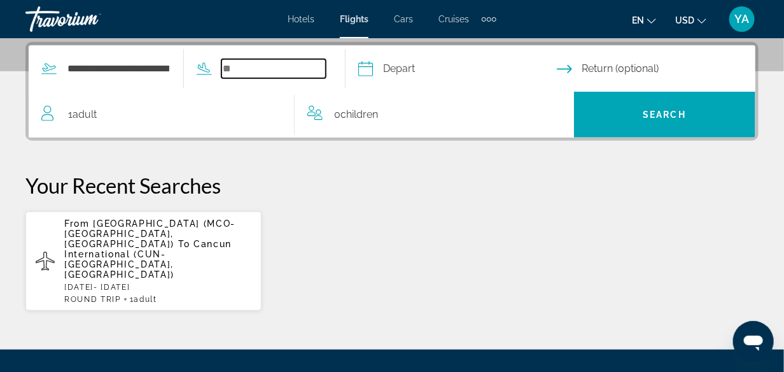
click at [260, 69] on input "Search widget" at bounding box center [274, 68] width 104 height 19
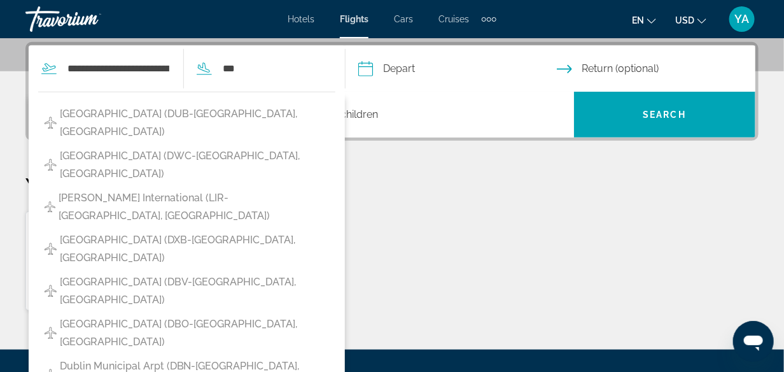
click at [146, 231] on span "[GEOGRAPHIC_DATA] (DXB-[GEOGRAPHIC_DATA], [GEOGRAPHIC_DATA])" at bounding box center [194, 249] width 269 height 36
type input "**********"
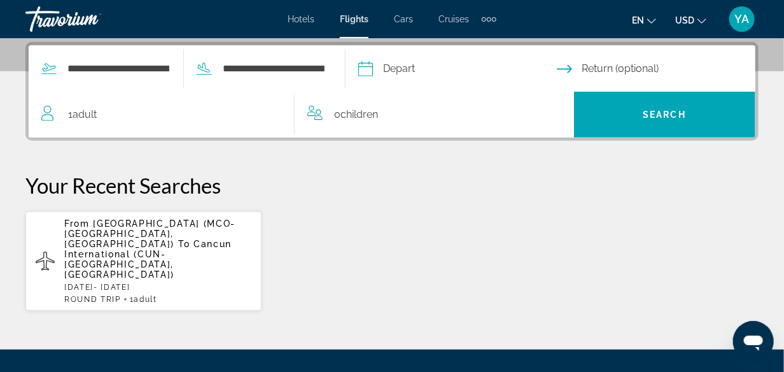
click at [385, 75] on input "Depart date" at bounding box center [457, 71] width 204 height 50
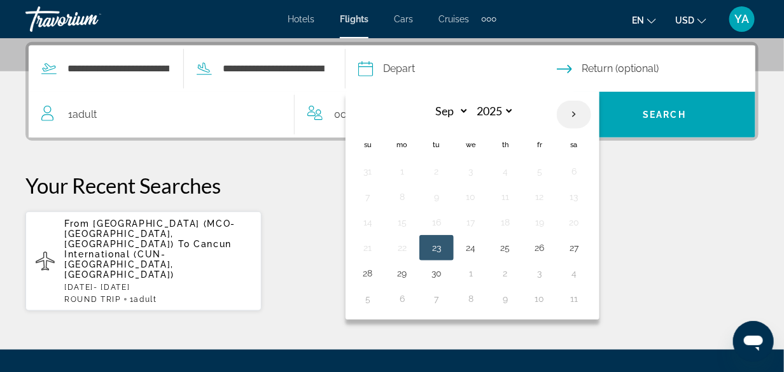
click at [591, 113] on th "Next month" at bounding box center [574, 115] width 34 height 28
select select "**"
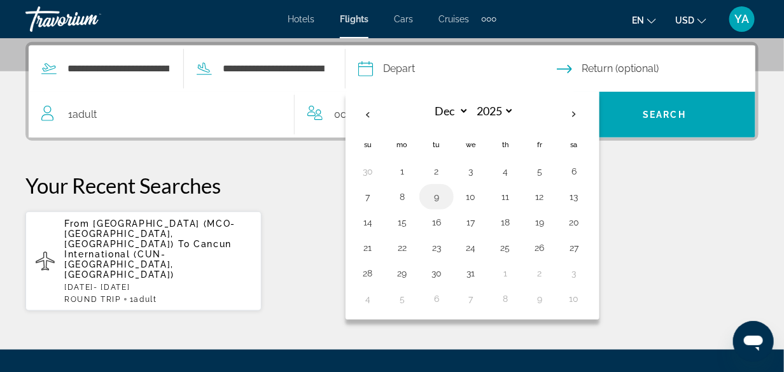
click at [447, 194] on button "9" at bounding box center [437, 197] width 20 height 18
type input "**********"
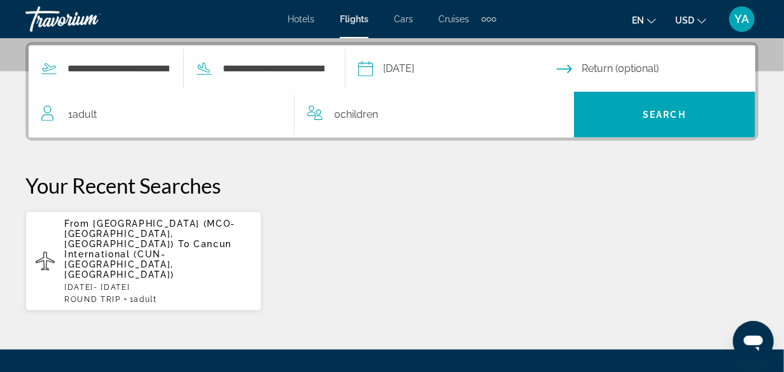
click at [616, 69] on input "Return date" at bounding box center [659, 71] width 204 height 50
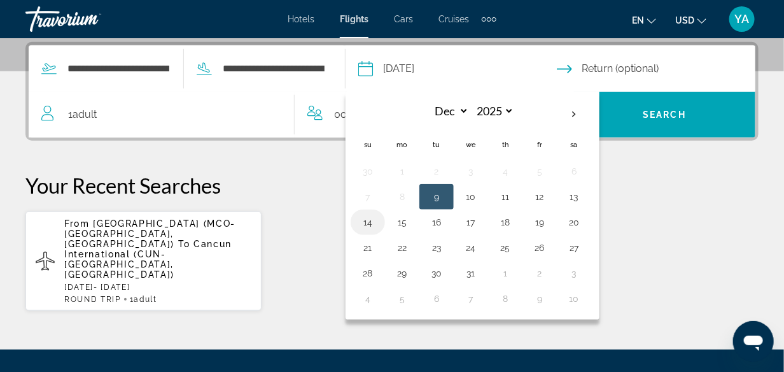
click at [378, 222] on button "14" at bounding box center [368, 222] width 20 height 18
type input "**********"
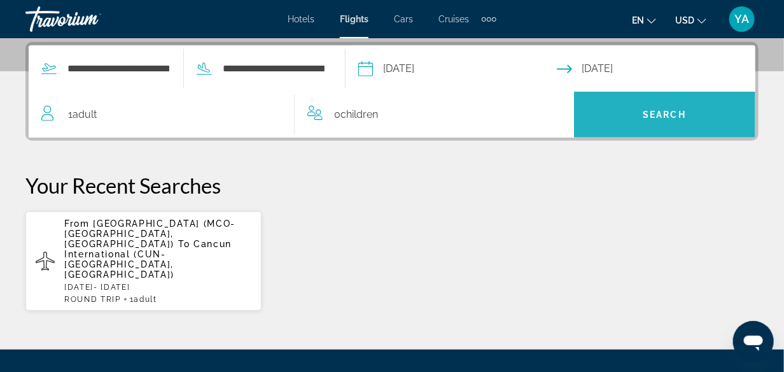
click at [657, 113] on span "Search" at bounding box center [664, 115] width 43 height 10
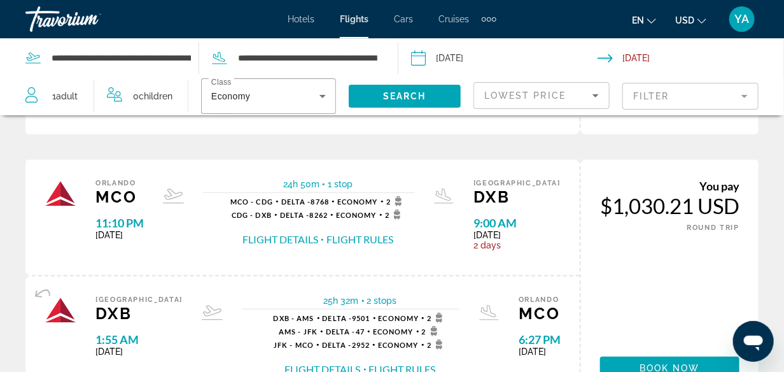
scroll to position [266, 0]
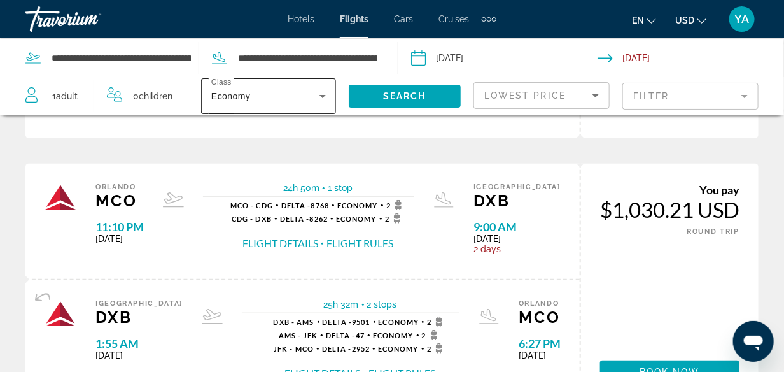
click at [332, 100] on div "Class Economy" at bounding box center [268, 96] width 135 height 36
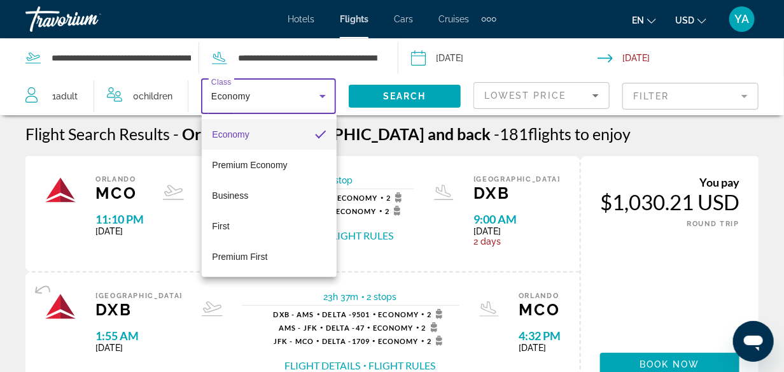
scroll to position [0, 0]
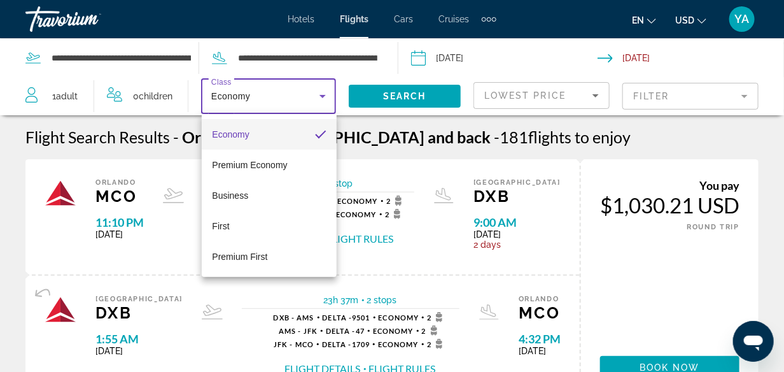
click at [173, 55] on div at bounding box center [392, 186] width 784 height 372
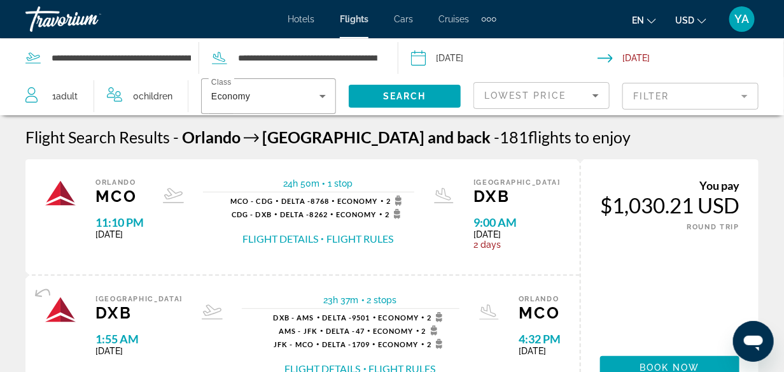
drag, startPoint x: 205, startPoint y: 46, endPoint x: 200, endPoint y: 52, distance: 7.2
click at [202, 50] on div "**********" at bounding box center [201, 58] width 353 height 38
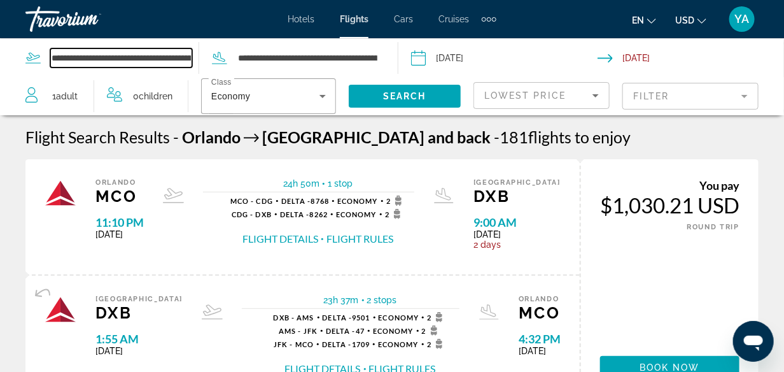
click at [190, 57] on input "**********" at bounding box center [121, 57] width 142 height 19
type input "**********"
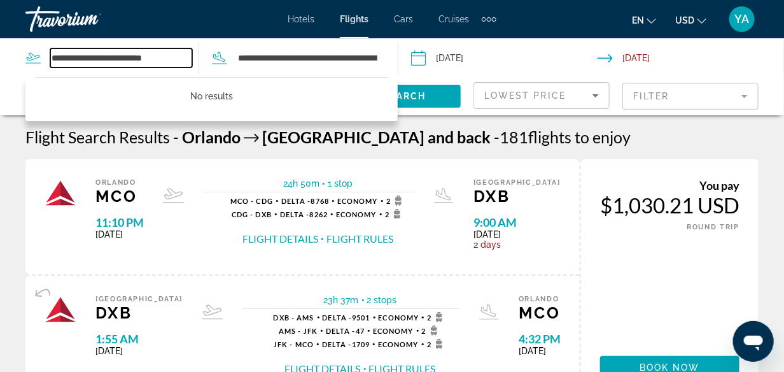
drag, startPoint x: 171, startPoint y: 58, endPoint x: 35, endPoint y: 60, distance: 136.3
click at [35, 60] on div "**********" at bounding box center [111, 57] width 173 height 19
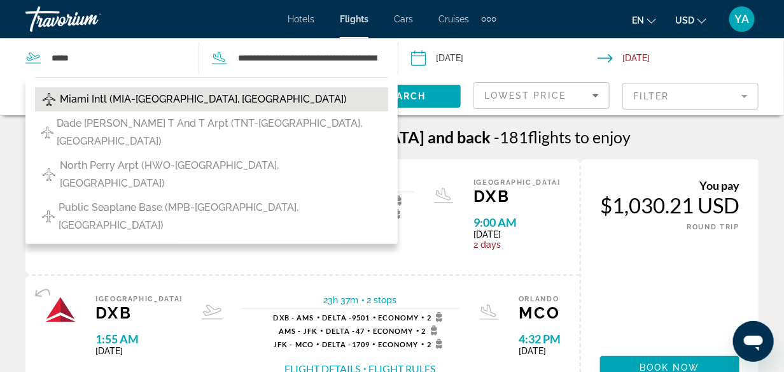
click at [100, 104] on span "Miami Intl (MIA-[GEOGRAPHIC_DATA], [GEOGRAPHIC_DATA])" at bounding box center [203, 99] width 287 height 18
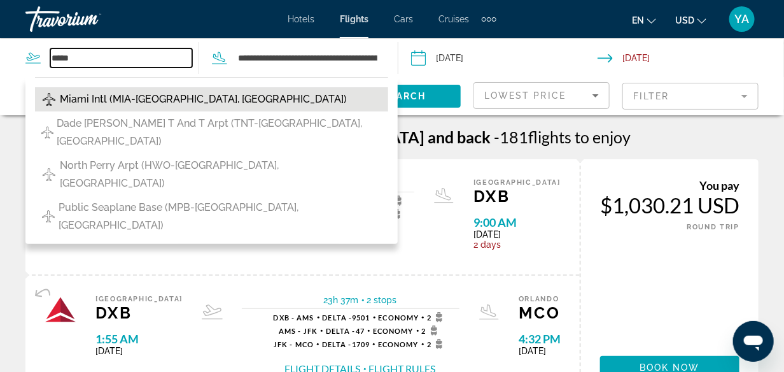
type input "**********"
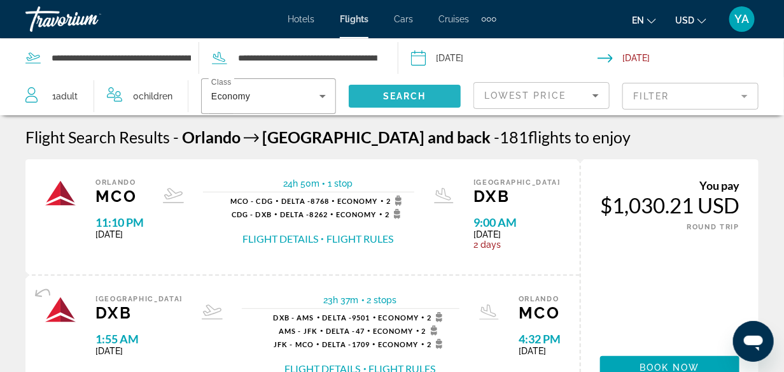
click at [403, 96] on span "Search" at bounding box center [404, 96] width 43 height 10
